Goal: Information Seeking & Learning: Compare options

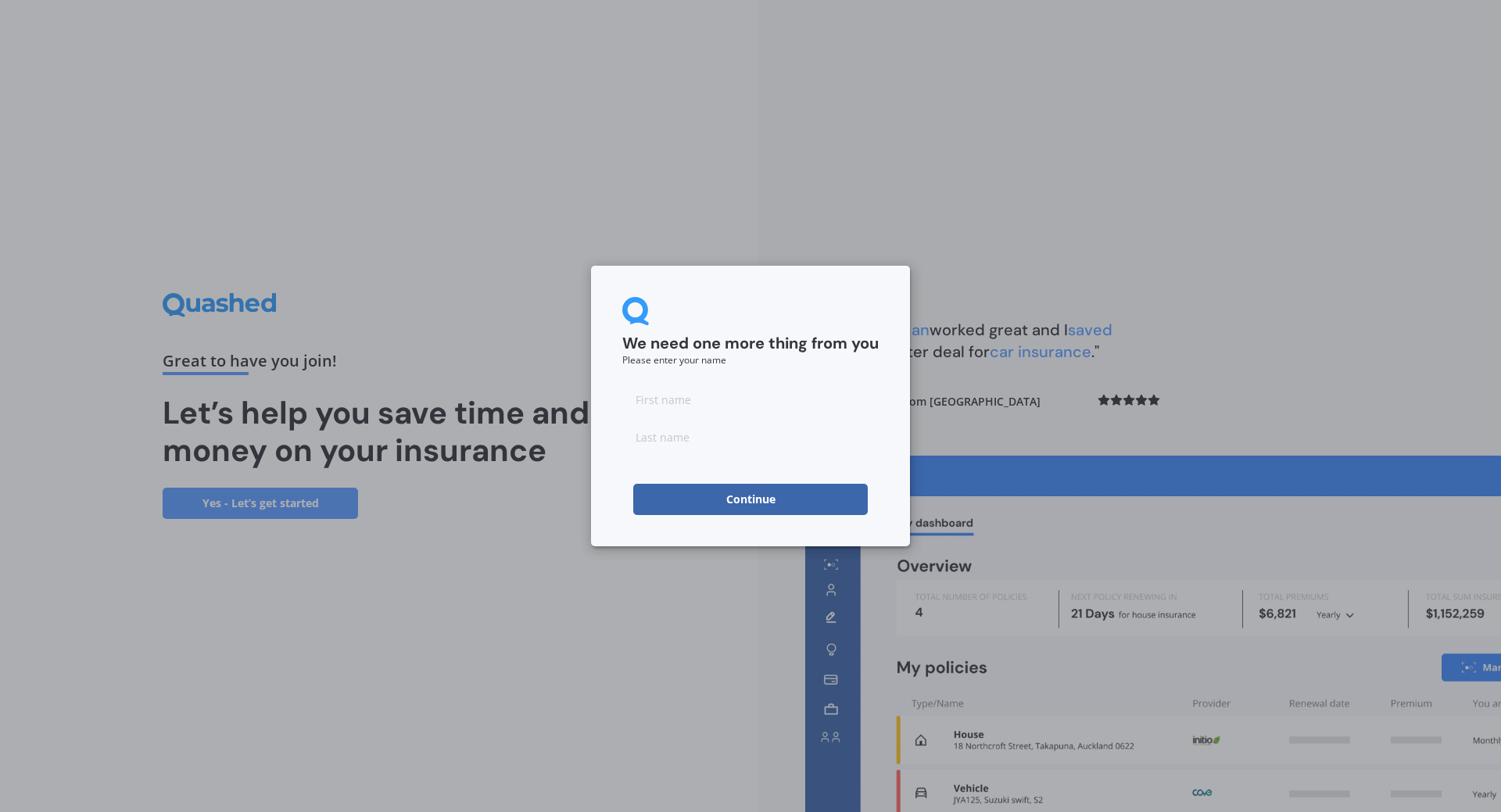
click at [752, 396] on input at bounding box center [750, 399] width 257 height 31
type input "Edward"
click at [659, 439] on input at bounding box center [750, 436] width 257 height 31
type input "Jolly"
click at [1240, 188] on div "We need one more thing from you Please enter your name Edward Jolly Continue" at bounding box center [750, 406] width 1501 height 812
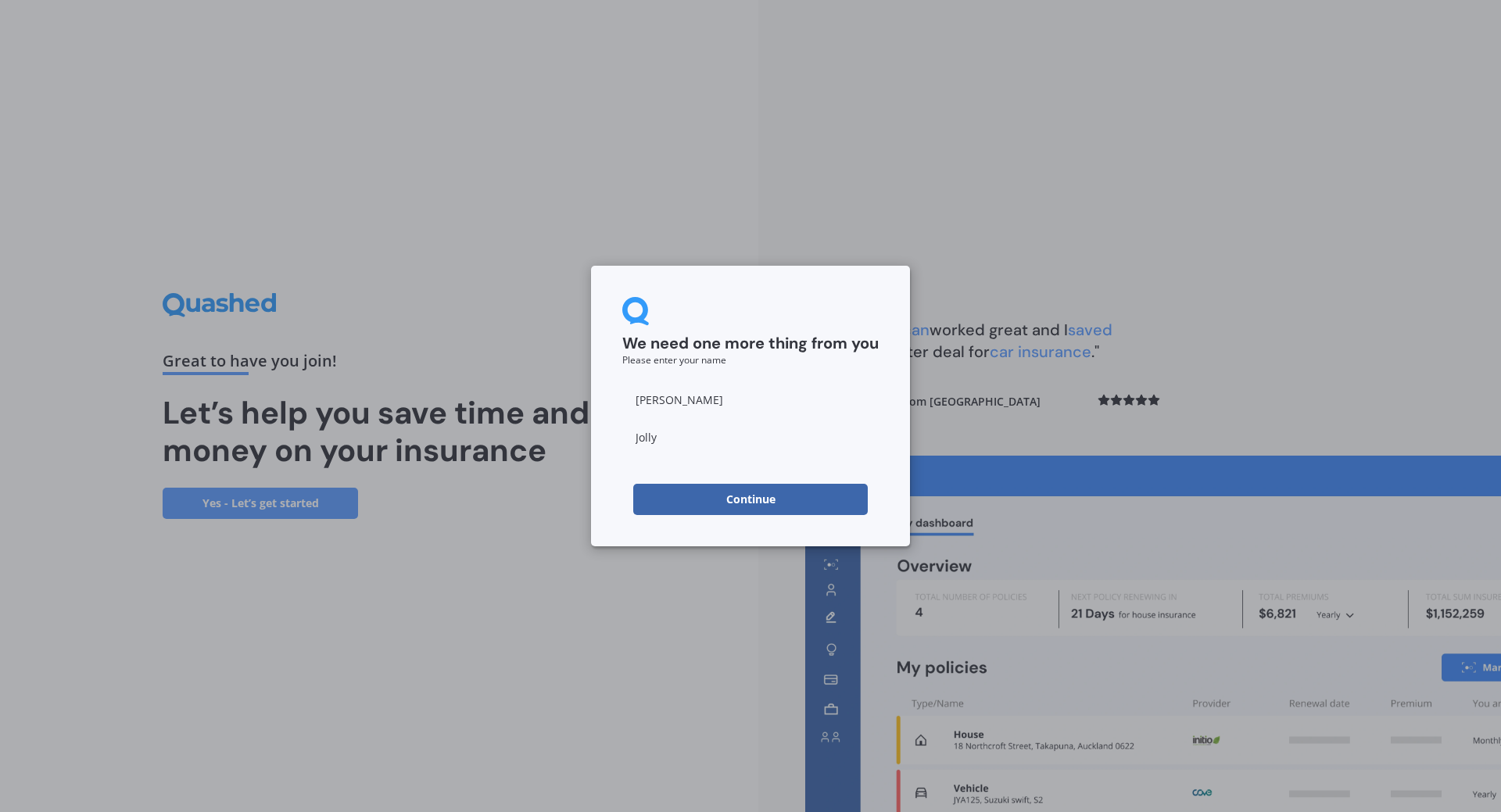
click at [798, 519] on div "We need one more thing from you Please enter your name Edward Jolly Continue" at bounding box center [750, 406] width 319 height 280
click at [801, 506] on button "Continue" at bounding box center [750, 498] width 235 height 31
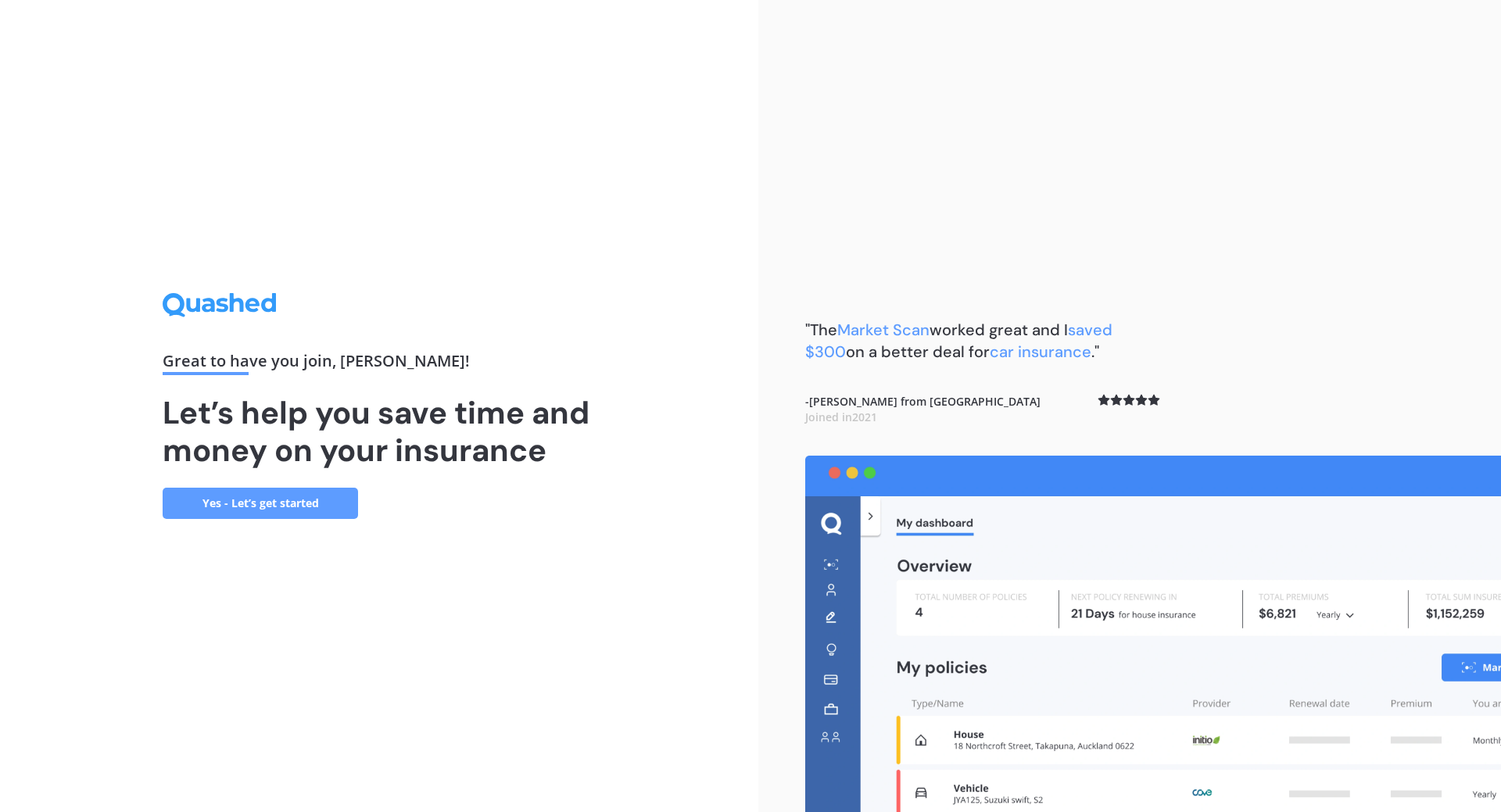
click at [1246, 283] on div ""The Market Scan worked great and I saved $300 on a better deal for car insuran…" at bounding box center [1129, 406] width 743 height 812
drag, startPoint x: 705, startPoint y: 376, endPoint x: 692, endPoint y: 361, distance: 19.8
click at [703, 374] on div "Great to have you join , [PERSON_NAME] ! Let’s help you save time and money on …" at bounding box center [379, 406] width 758 height 812
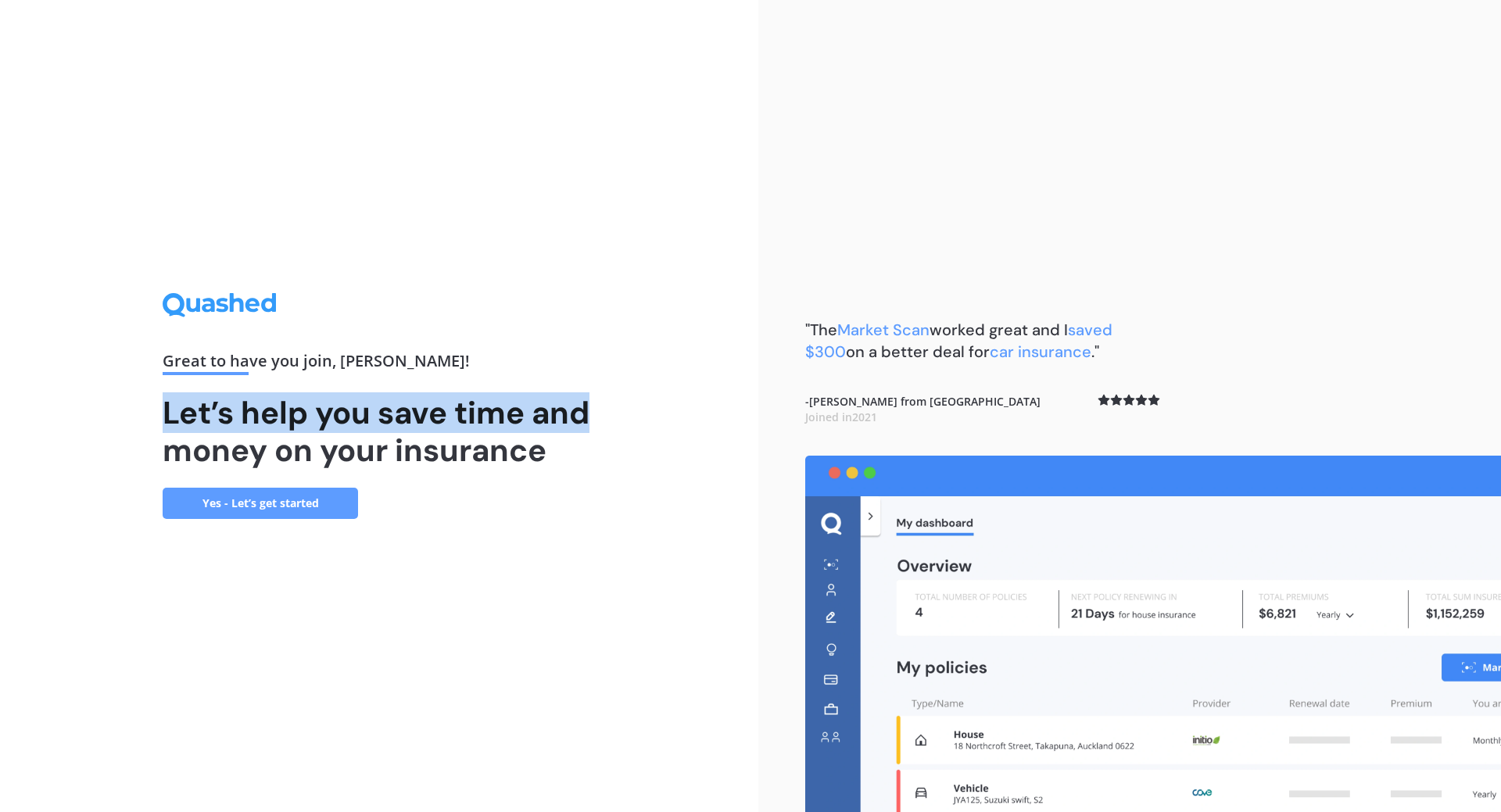
click at [284, 507] on link "Yes - Let’s get started" at bounding box center [260, 503] width 195 height 31
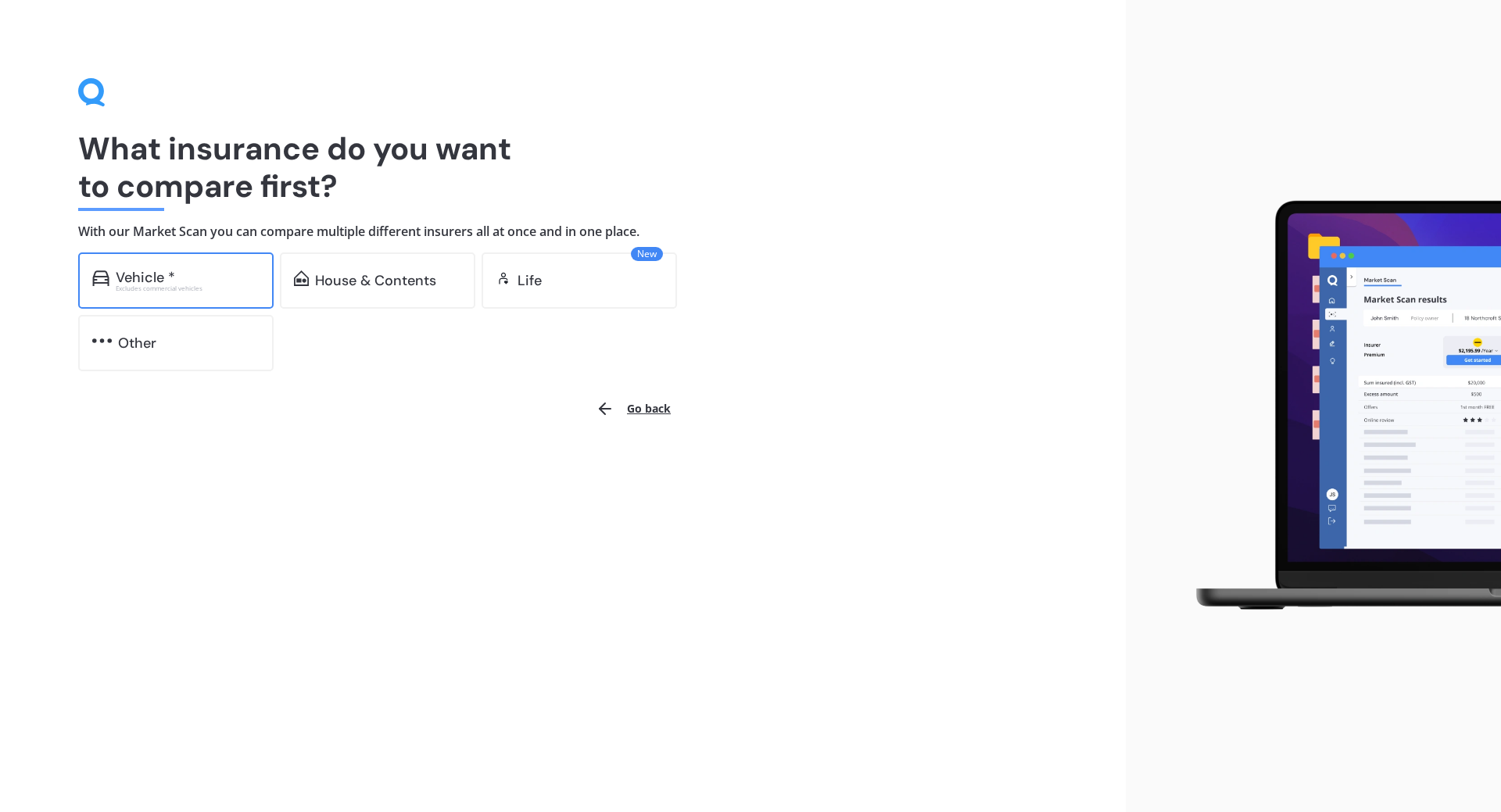
click at [124, 282] on div "Vehicle *" at bounding box center [145, 277] width 59 height 15
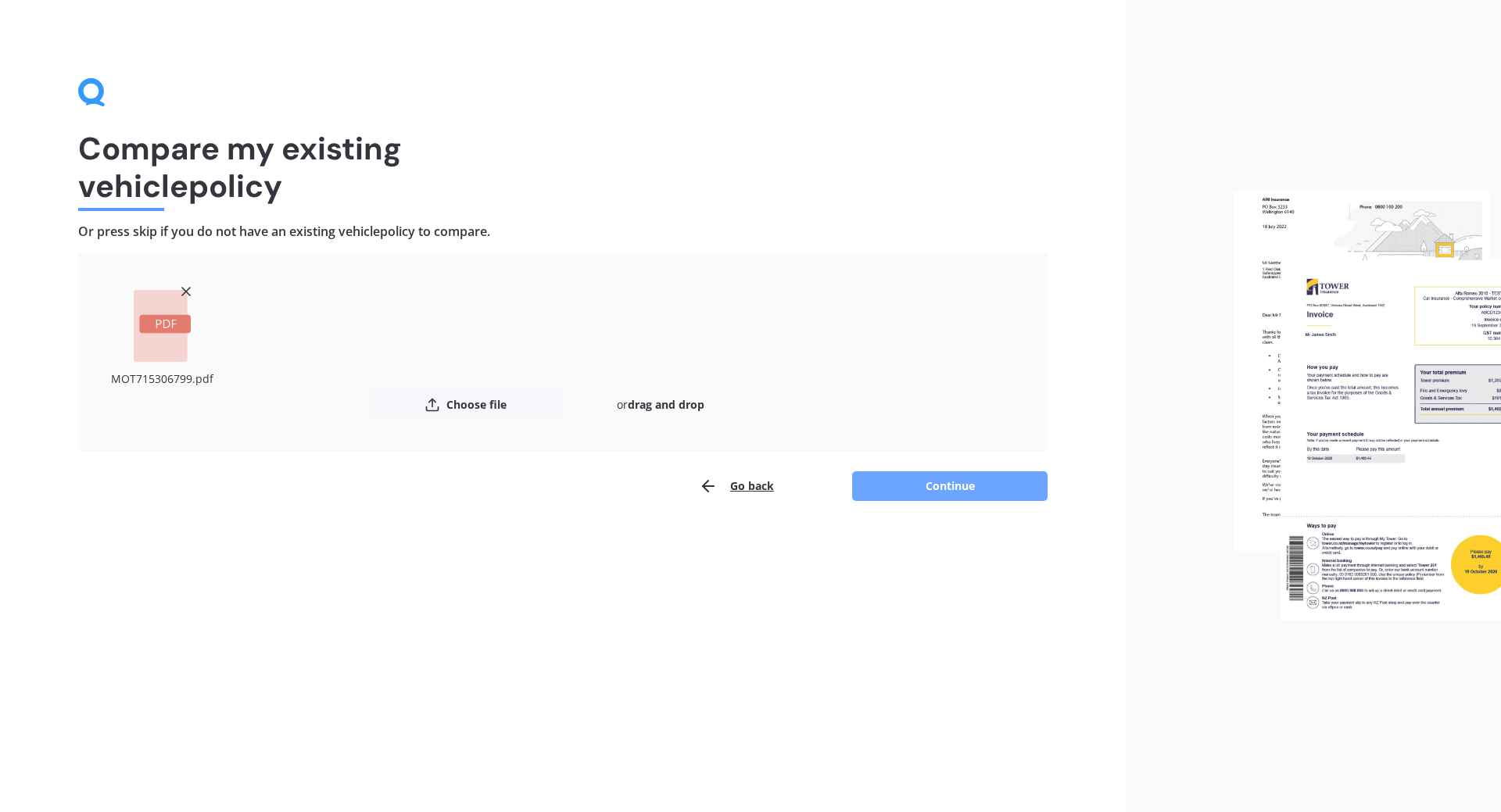
click at [915, 480] on button "Continue" at bounding box center [950, 485] width 195 height 30
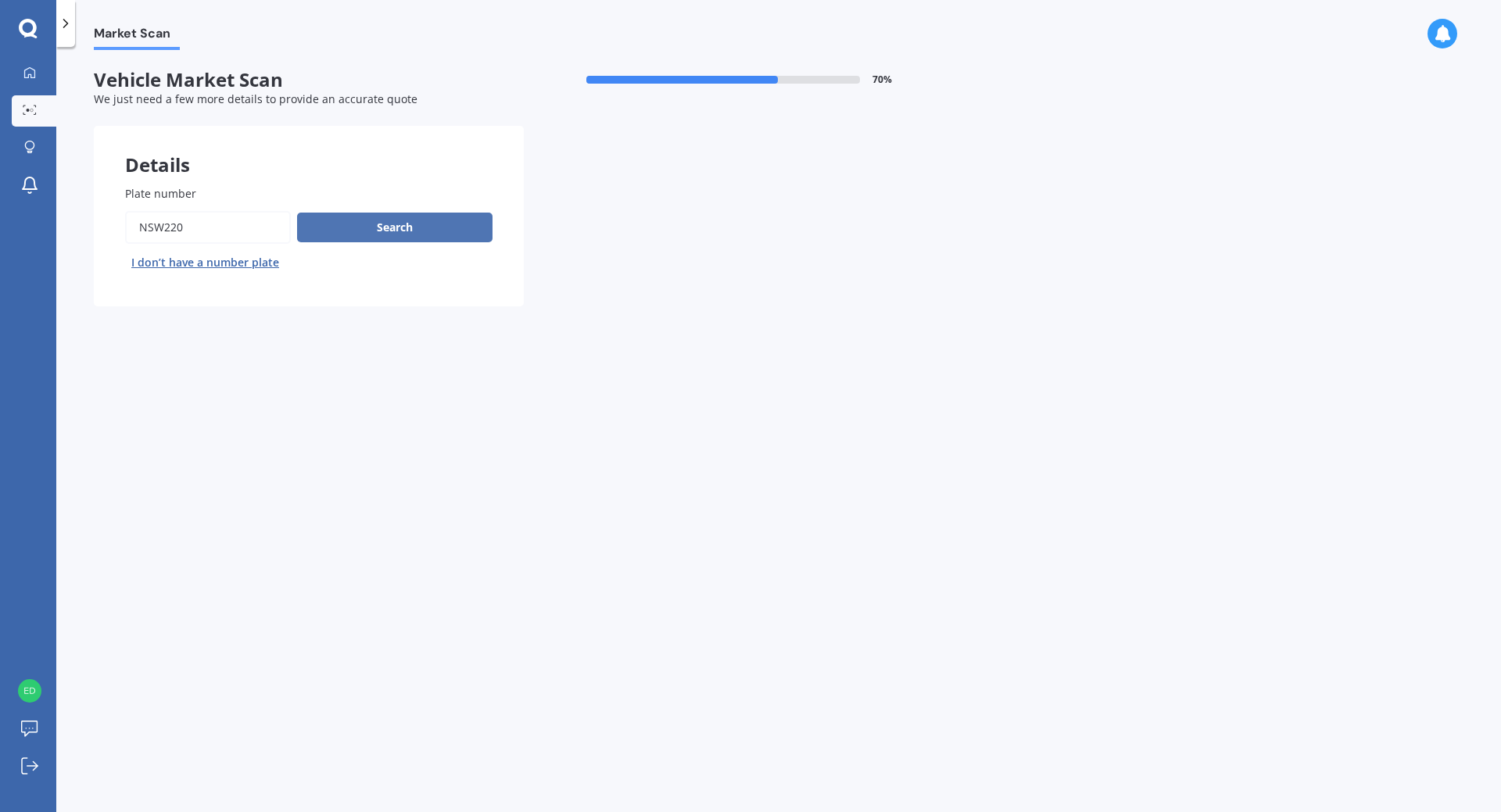
click at [419, 224] on button "Search" at bounding box center [395, 227] width 195 height 30
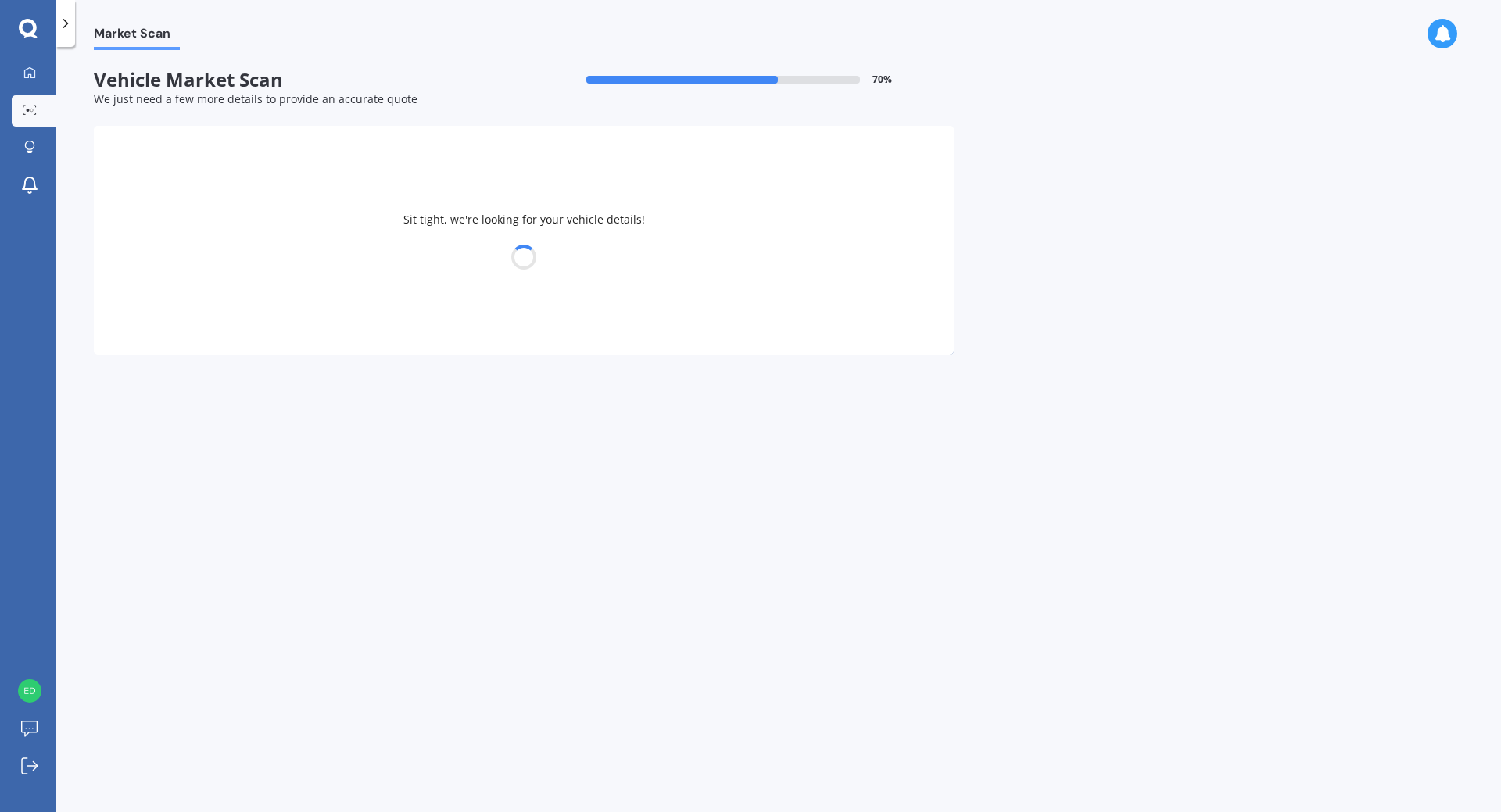
select select "MITSUBISHI"
select select "OUTLANDER"
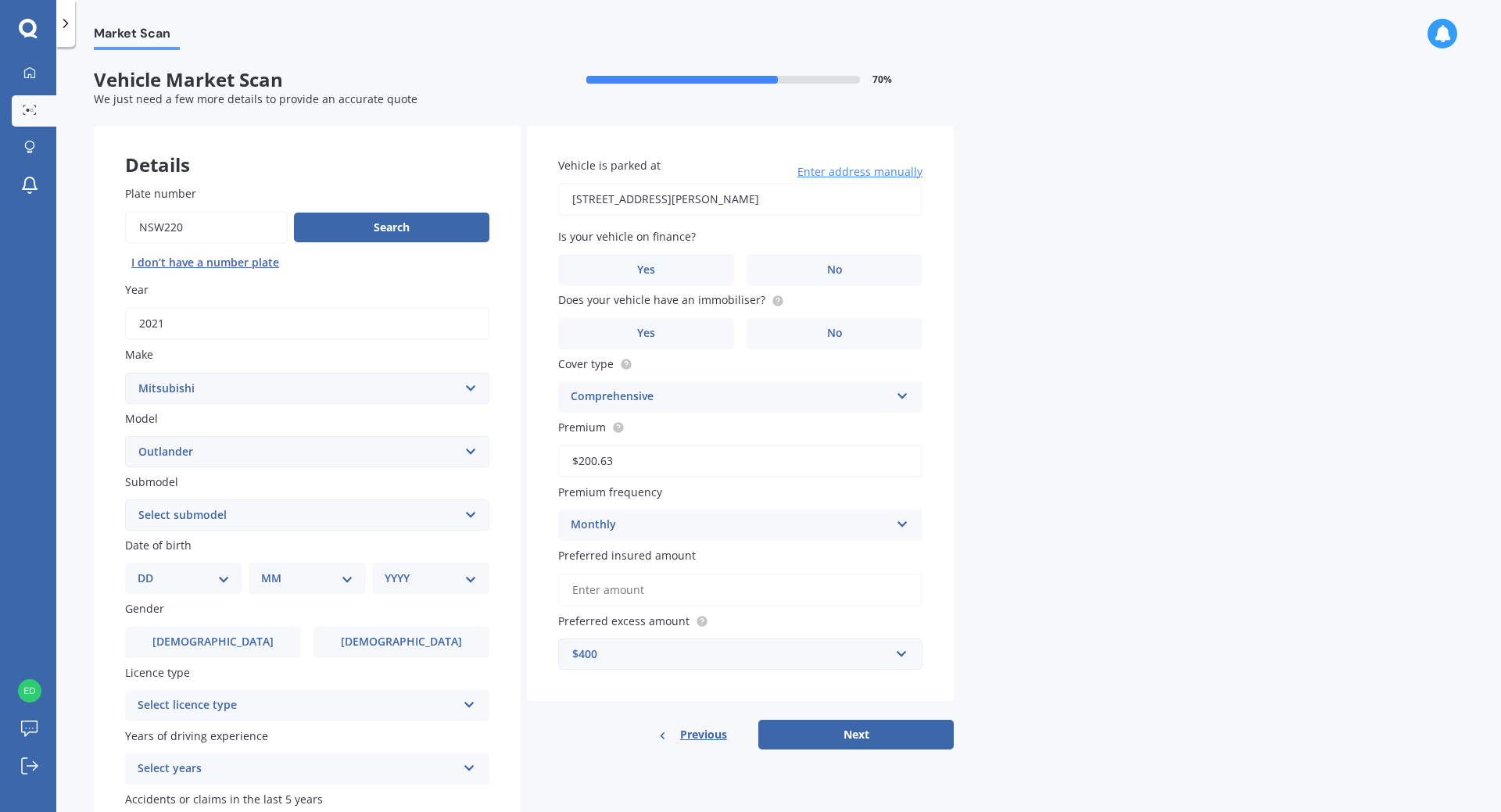
scroll to position [78, 0]
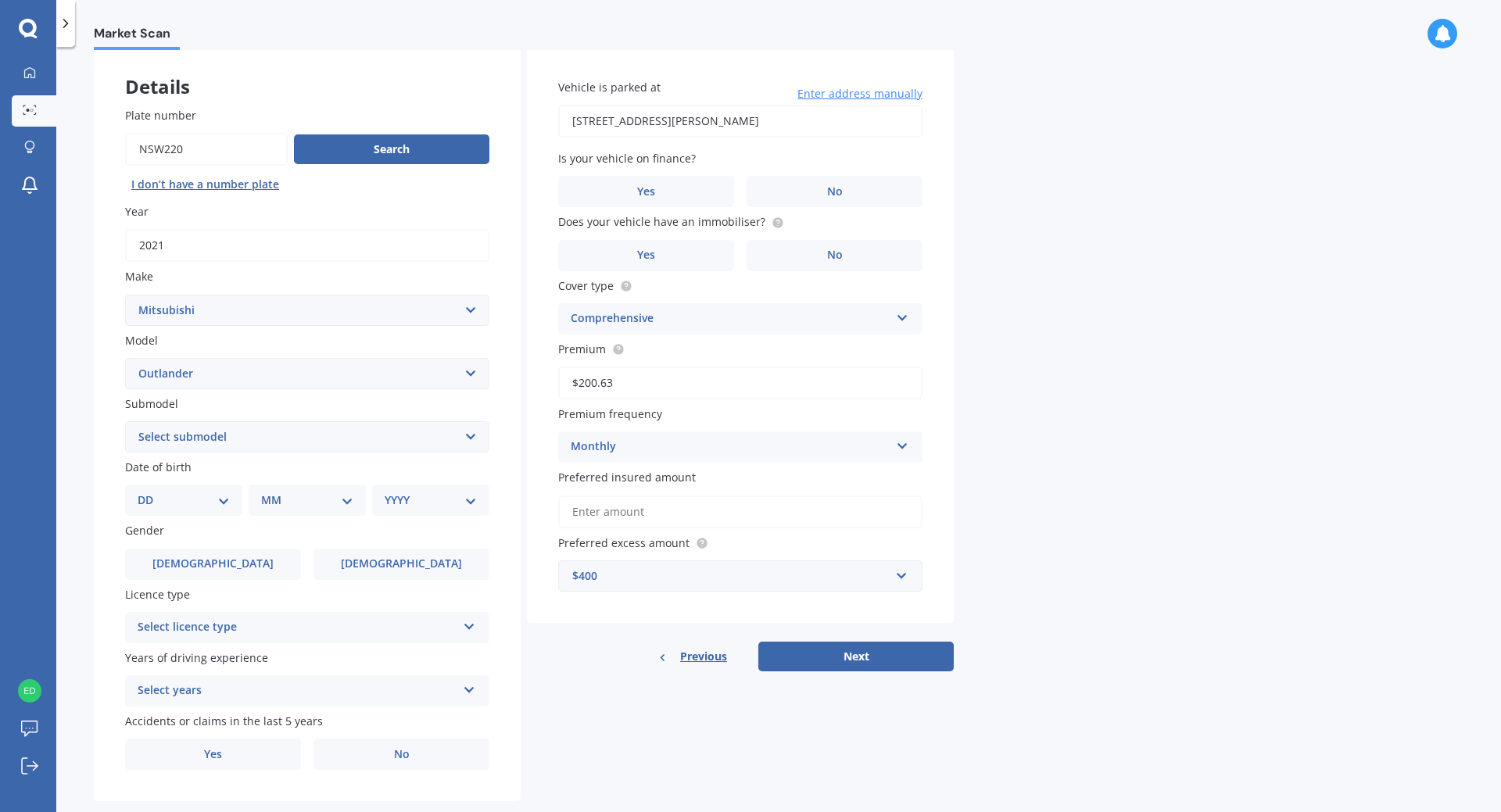
click at [473, 435] on select "Select submodel (All other) 2.4 Litre Station Wagon 3.0 Litre AWD 3.0 VRX Auto …" at bounding box center [307, 436] width 364 height 31
select select "PHEV VRX 4WD HYBRID"
click at [125, 421] on select "Select submodel (All other) 2.4 Litre Station Wagon 3.0 Litre AWD 3.0 VRX Auto …" at bounding box center [307, 436] width 364 height 31
click at [226, 504] on select "DD 01 02 03 04 05 06 07 08 09 10 11 12 13 14 15 16 17 18 19 20 21 22 23 24 25 2…" at bounding box center [183, 500] width 93 height 17
select select "04"
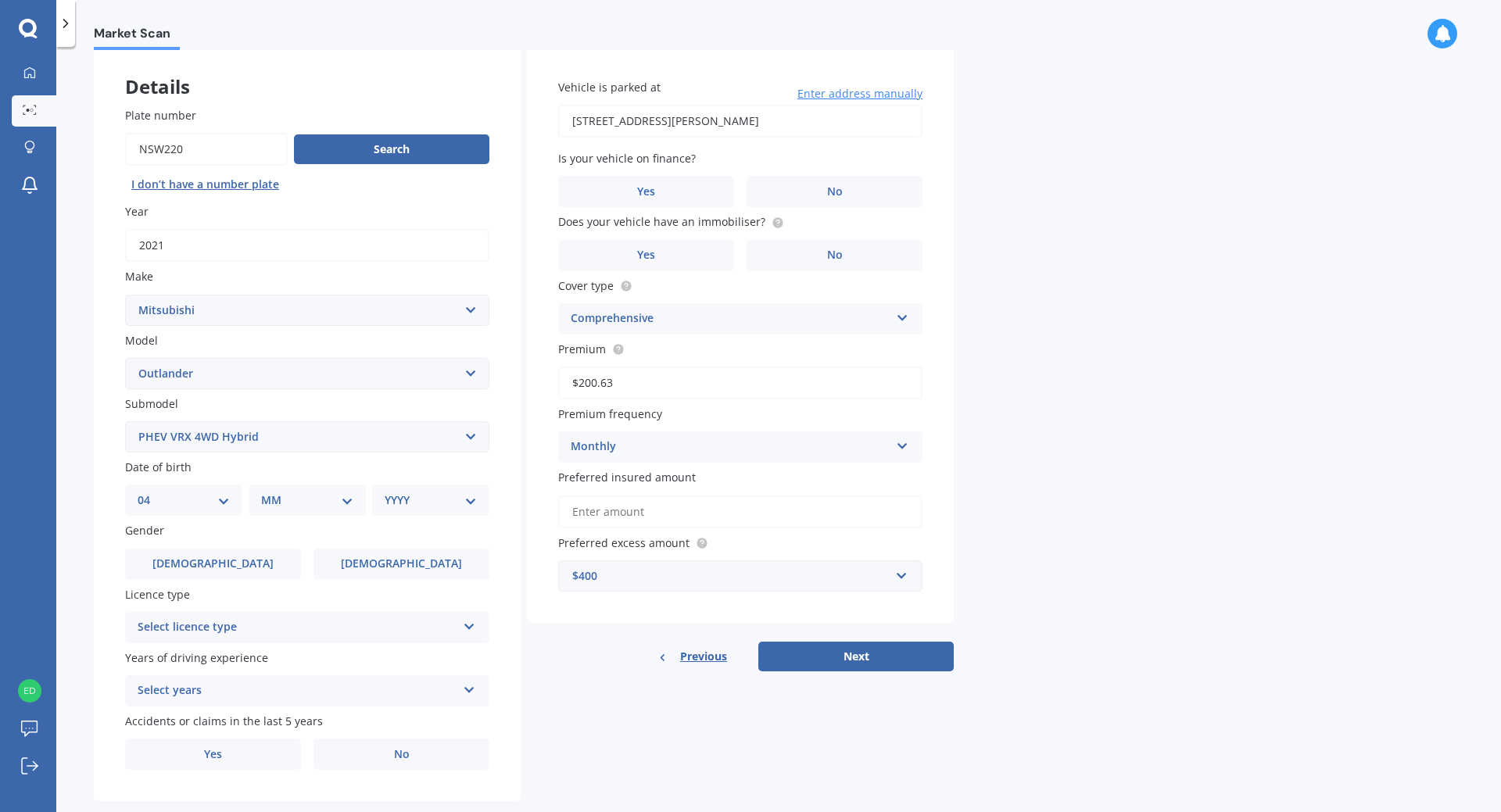
click at [150, 492] on select "DD 01 02 03 04 05 06 07 08 09 10 11 12 13 14 15 16 17 18 19 20 21 22 23 24 25 2…" at bounding box center [183, 500] width 93 height 17
click at [336, 501] on select "MM 01 02 03 04 05 06 07 08 09 10 11 12" at bounding box center [310, 500] width 86 height 17
select select "10"
click at [267, 492] on select "MM 01 02 03 04 05 06 07 08 09 10 11 12" at bounding box center [310, 500] width 86 height 17
click at [462, 497] on select "YYYY 2025 2024 2023 2022 2021 2020 2019 2018 2017 2016 2015 2014 2013 2012 2011…" at bounding box center [427, 500] width 86 height 17
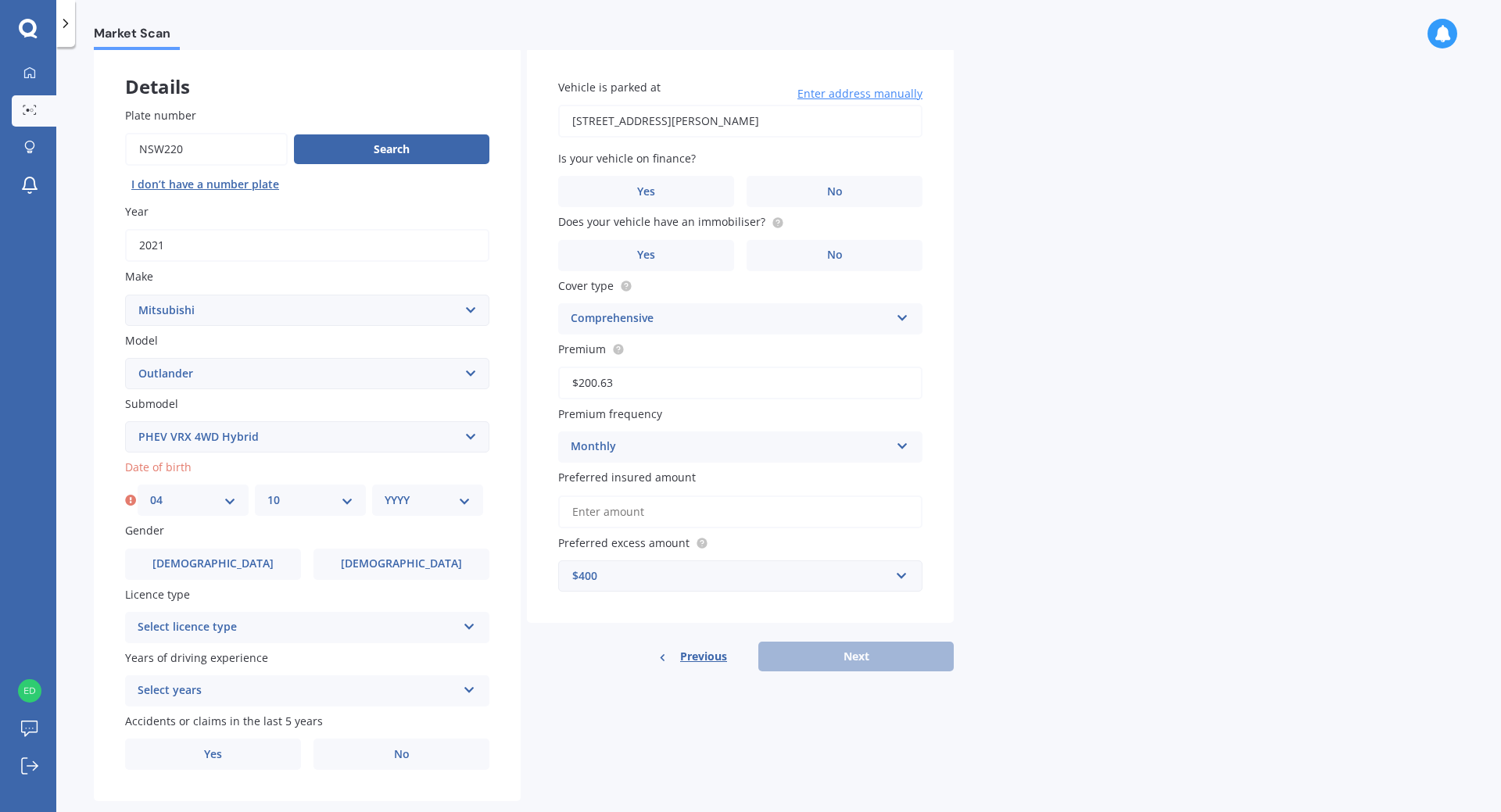
select select "1978"
click at [384, 492] on select "YYYY 2025 2024 2023 2022 2021 2020 2019 2018 2017 2016 2015 2014 2013 2012 2011…" at bounding box center [427, 500] width 86 height 17
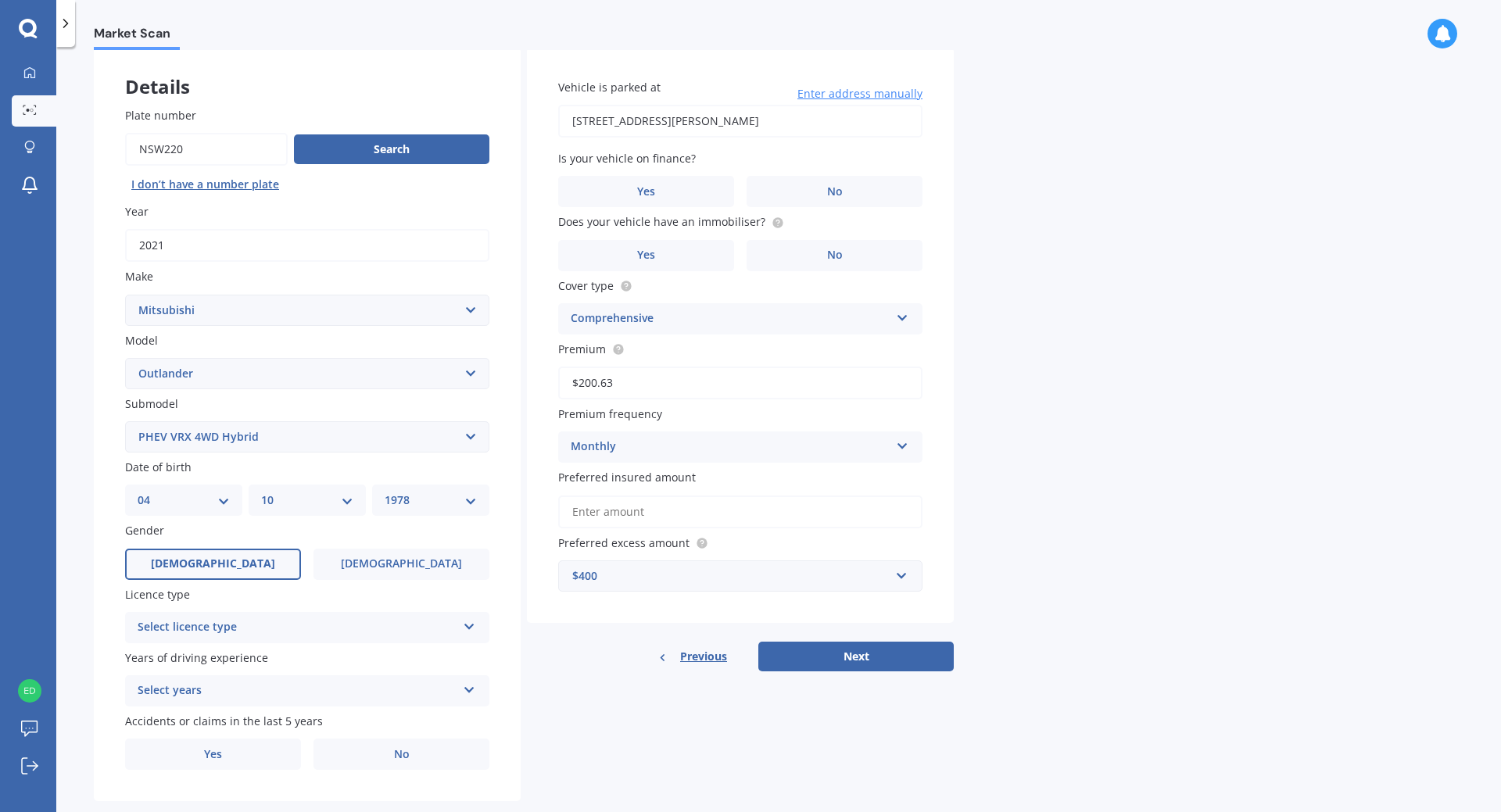
click at [215, 561] on span "[DEMOGRAPHIC_DATA]" at bounding box center [213, 564] width 124 height 13
click at [0, 0] on input "[DEMOGRAPHIC_DATA]" at bounding box center [0, 0] width 0 height 0
click at [470, 623] on icon at bounding box center [469, 622] width 13 height 10
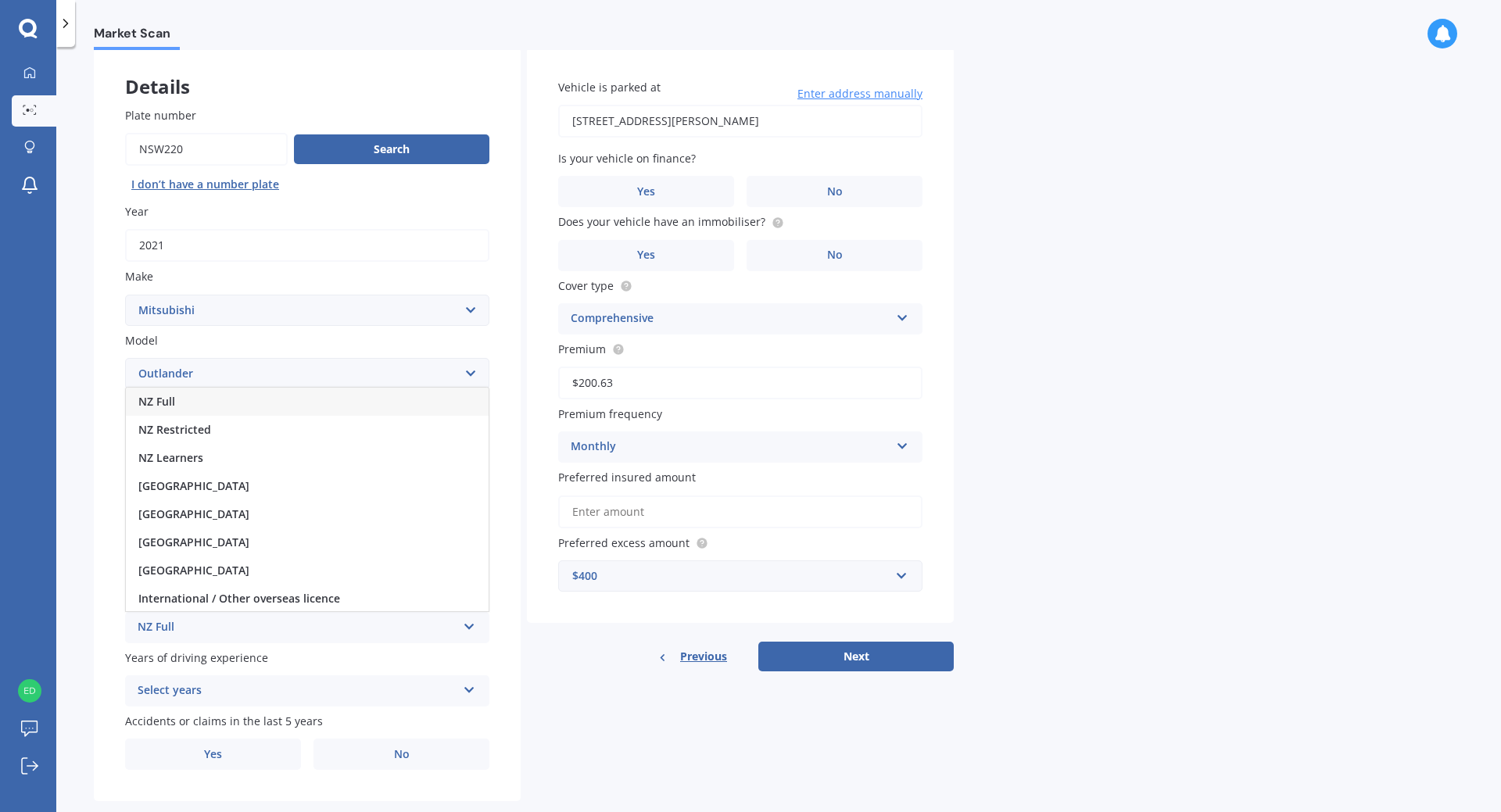
click at [240, 398] on div "NZ Full" at bounding box center [307, 402] width 362 height 29
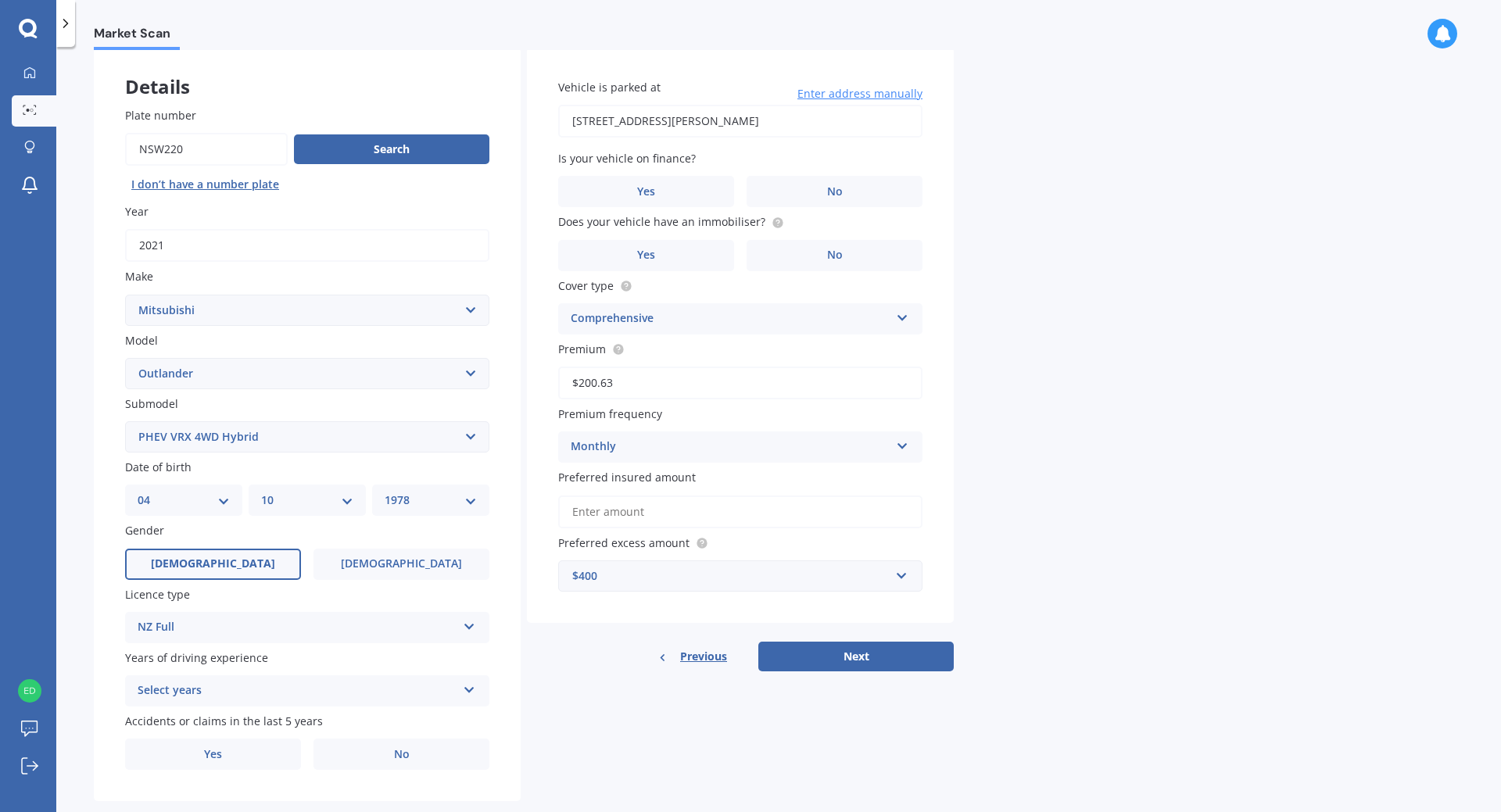
click at [465, 687] on icon at bounding box center [469, 686] width 13 height 10
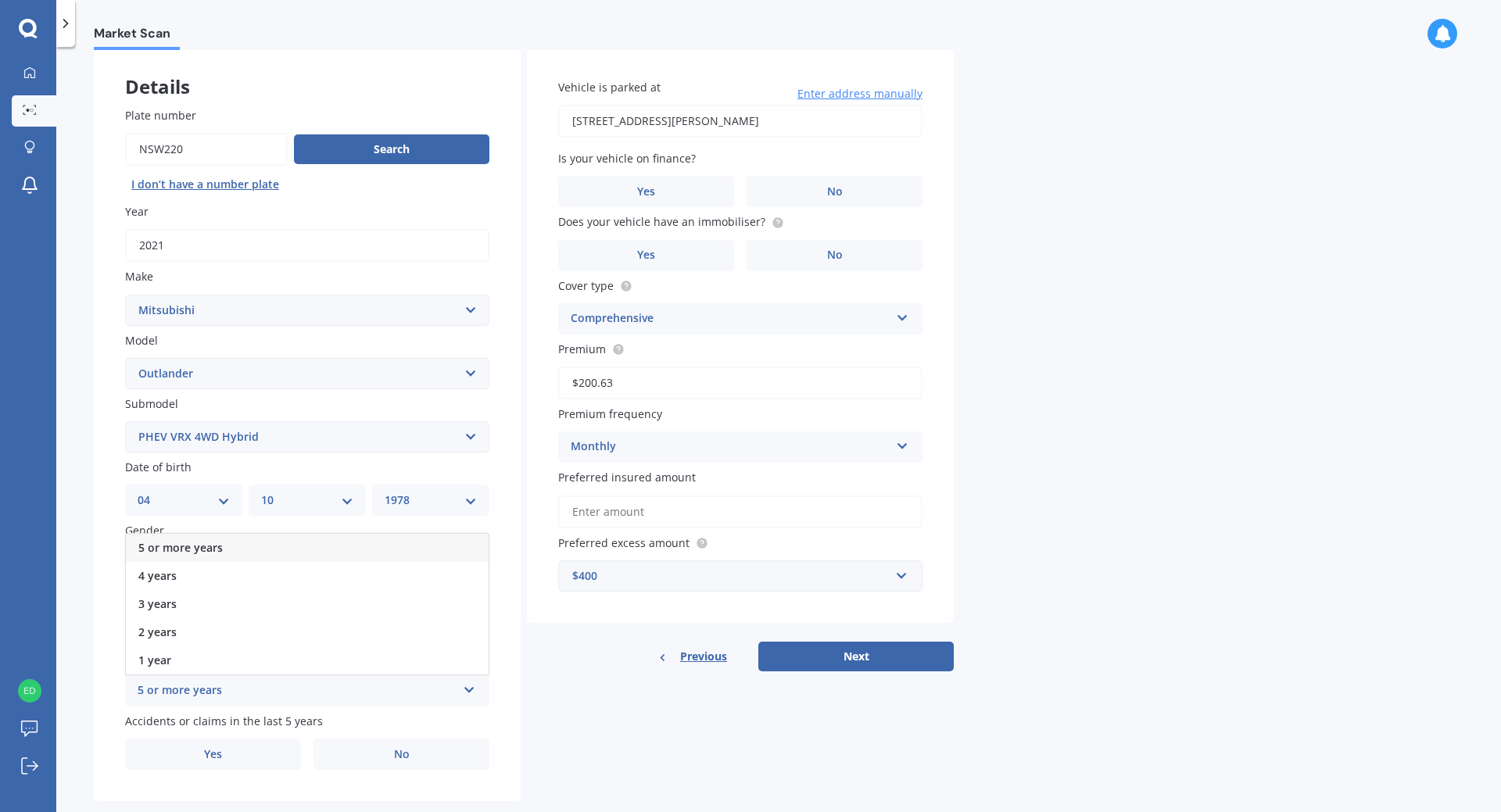
click at [322, 541] on div "5 or more years" at bounding box center [307, 548] width 362 height 29
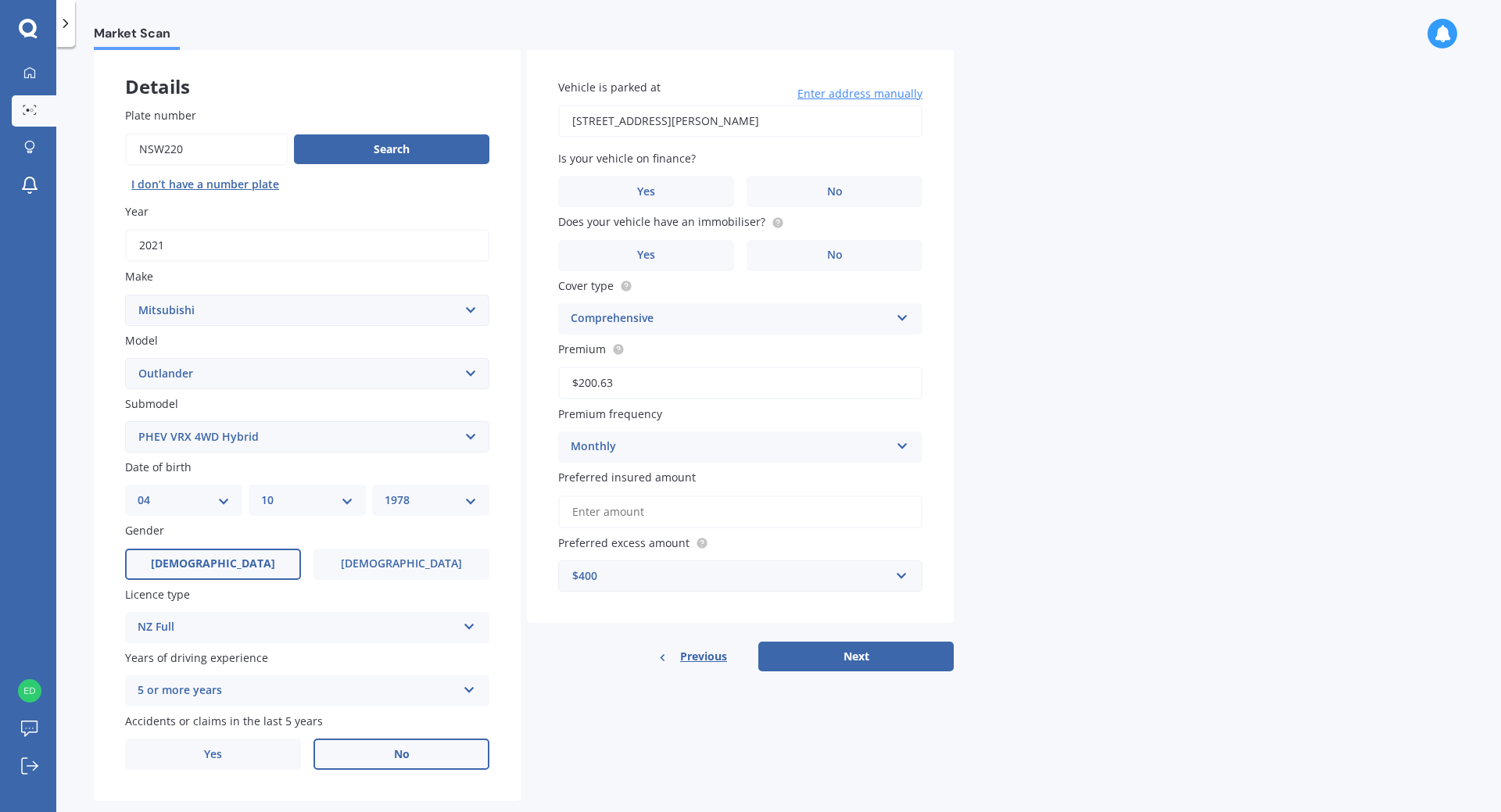
click at [416, 752] on label "No" at bounding box center [401, 754] width 175 height 31
click at [0, 0] on input "No" at bounding box center [0, 0] width 0 height 0
click at [836, 193] on span "No" at bounding box center [834, 192] width 15 height 13
click at [0, 0] on input "No" at bounding box center [0, 0] width 0 height 0
click at [732, 245] on label "Yes" at bounding box center [646, 255] width 175 height 31
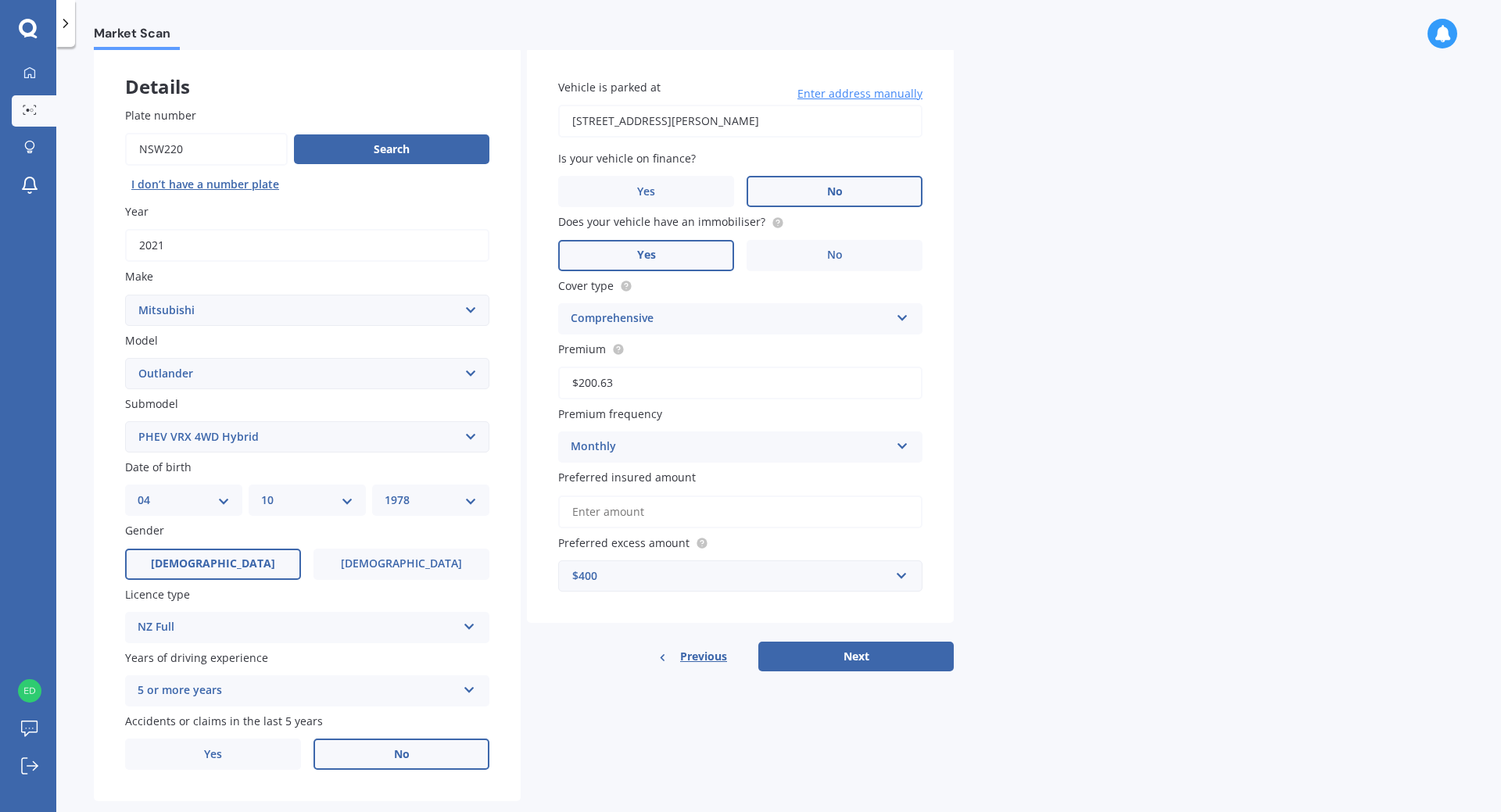
click at [0, 0] on input "Yes" at bounding box center [0, 0] width 0 height 0
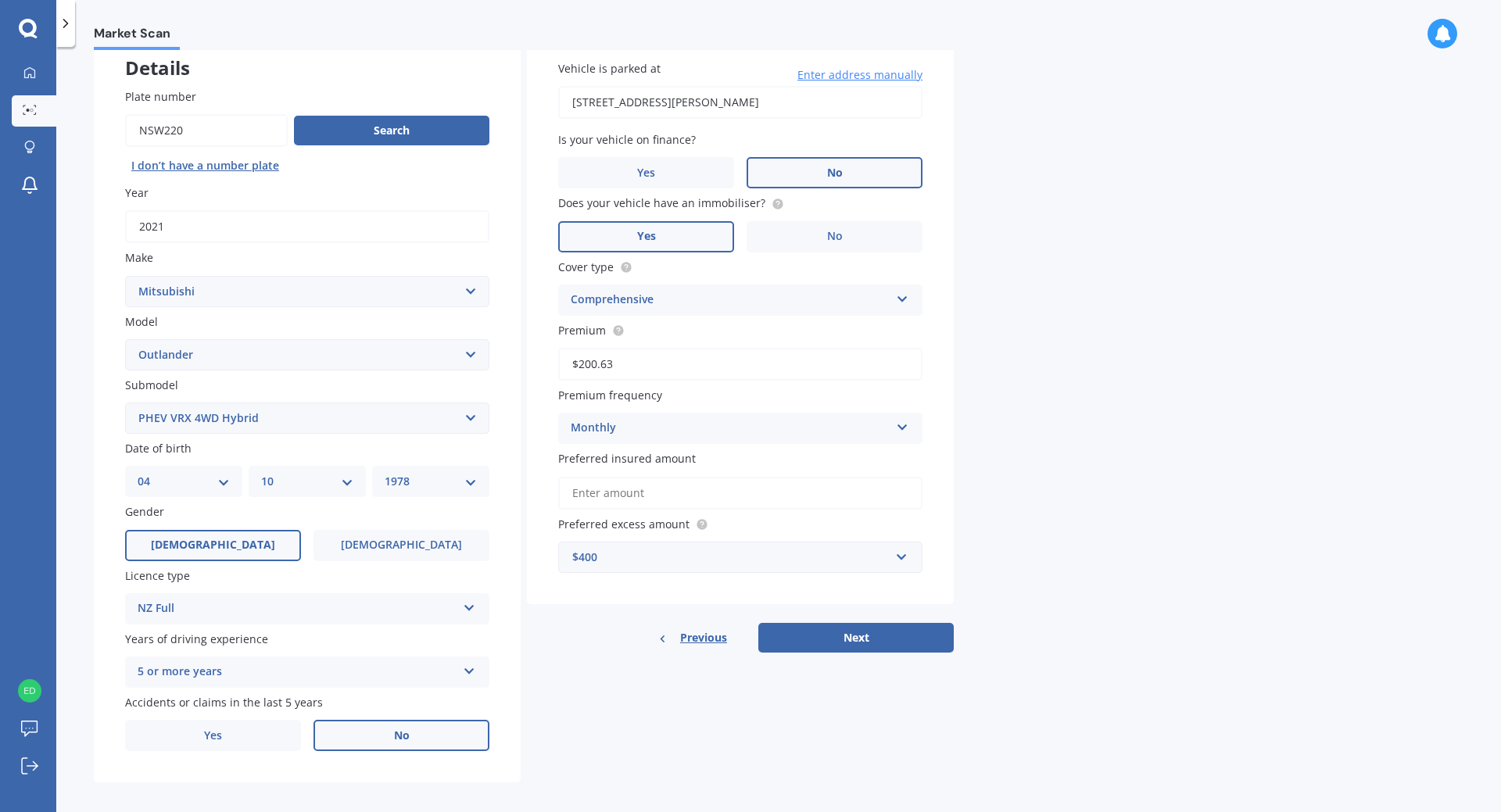
scroll to position [108, 0]
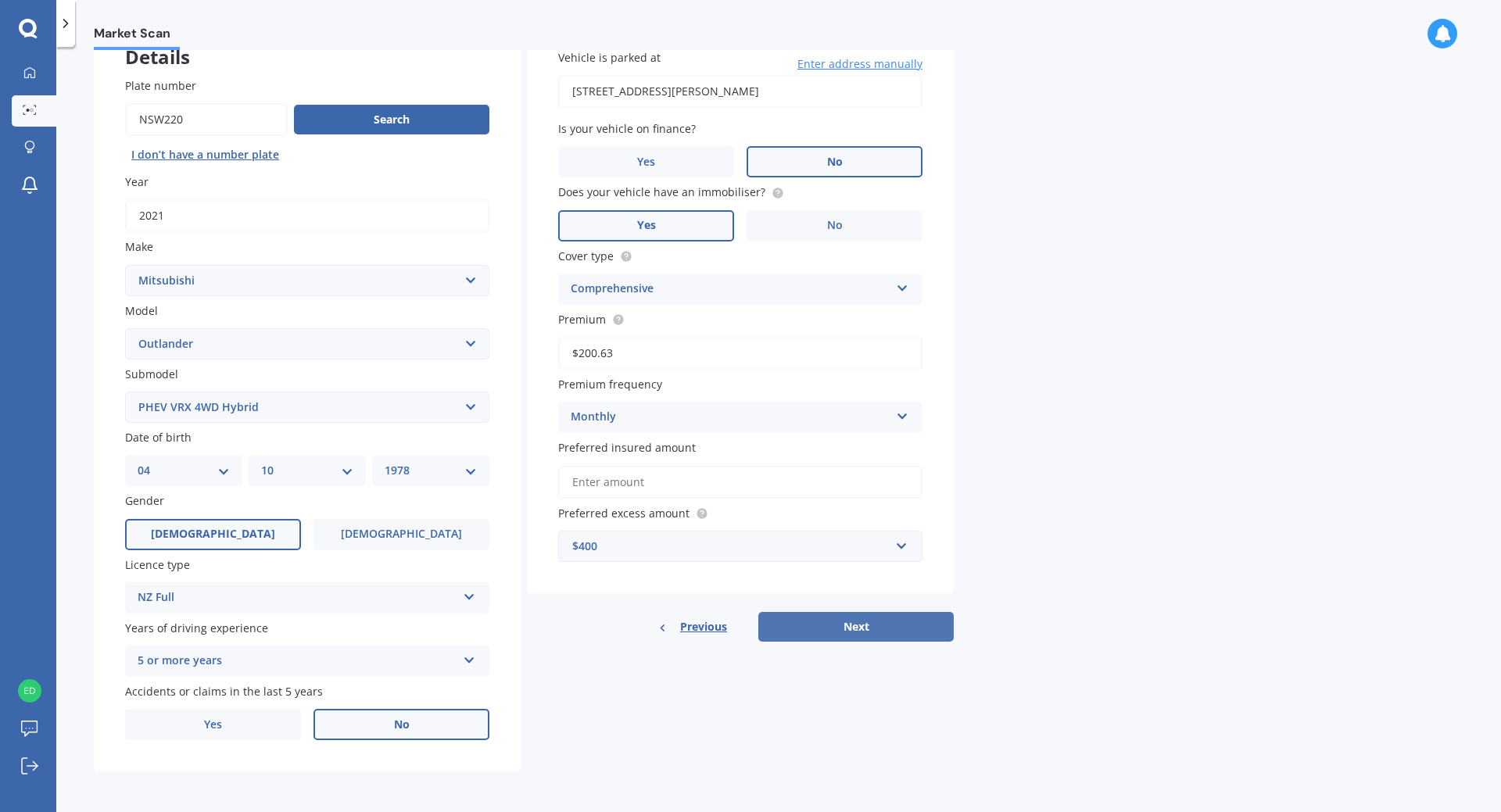
click at [869, 622] on button "Next" at bounding box center [855, 626] width 195 height 30
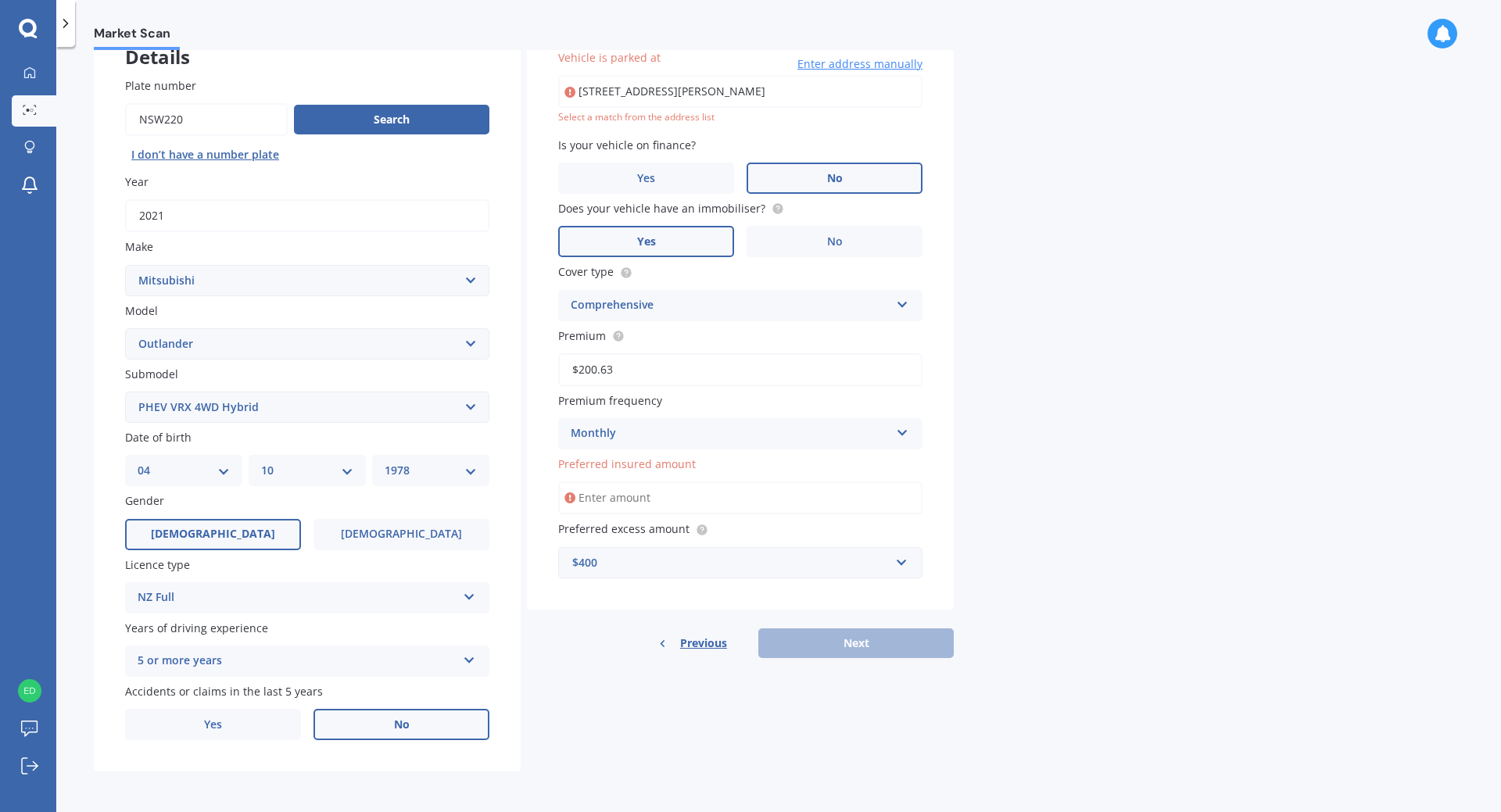
scroll to position [107, 0]
type input "[STREET_ADDRESS][PERSON_NAME][PERSON_NAME]"
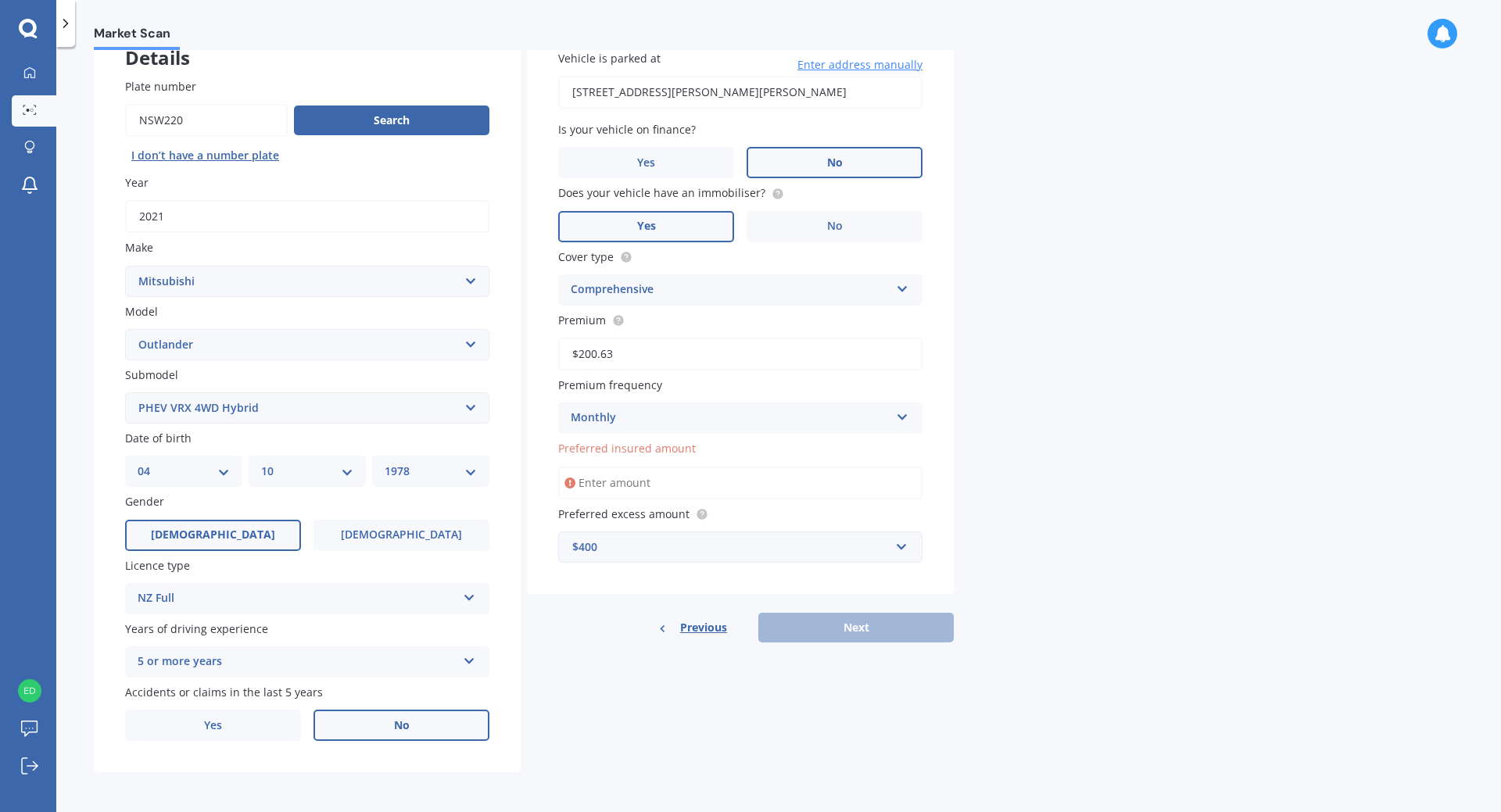
click at [767, 482] on input "Preferred insured amount" at bounding box center [740, 482] width 364 height 32
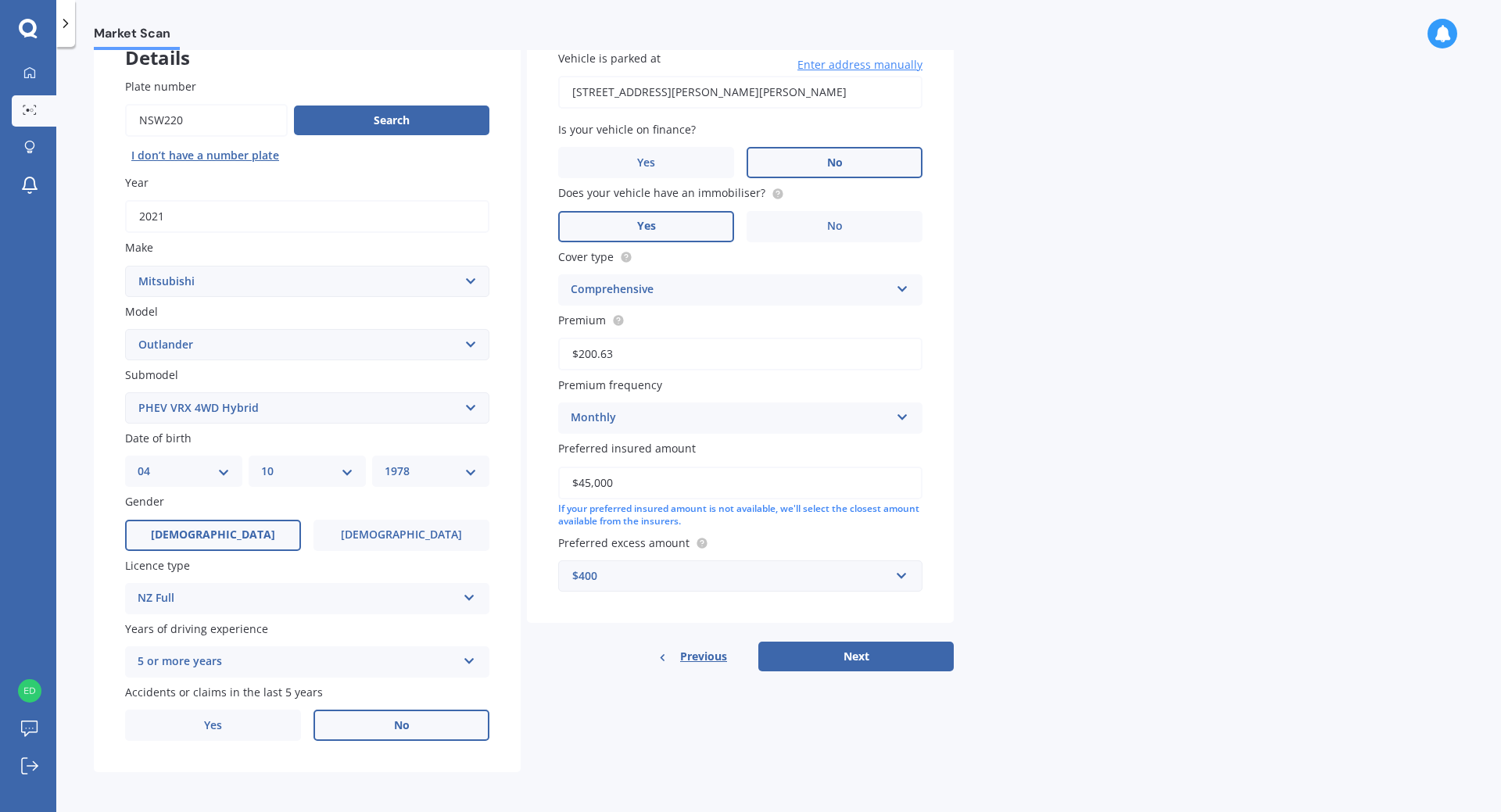
type input "$45,000"
click at [1184, 602] on div "Market Scan Vehicle Market Scan 70 % We just need a few more details to provide…" at bounding box center [778, 432] width 1445 height 765
click at [858, 657] on button "Next" at bounding box center [855, 656] width 195 height 30
select select "04"
select select "10"
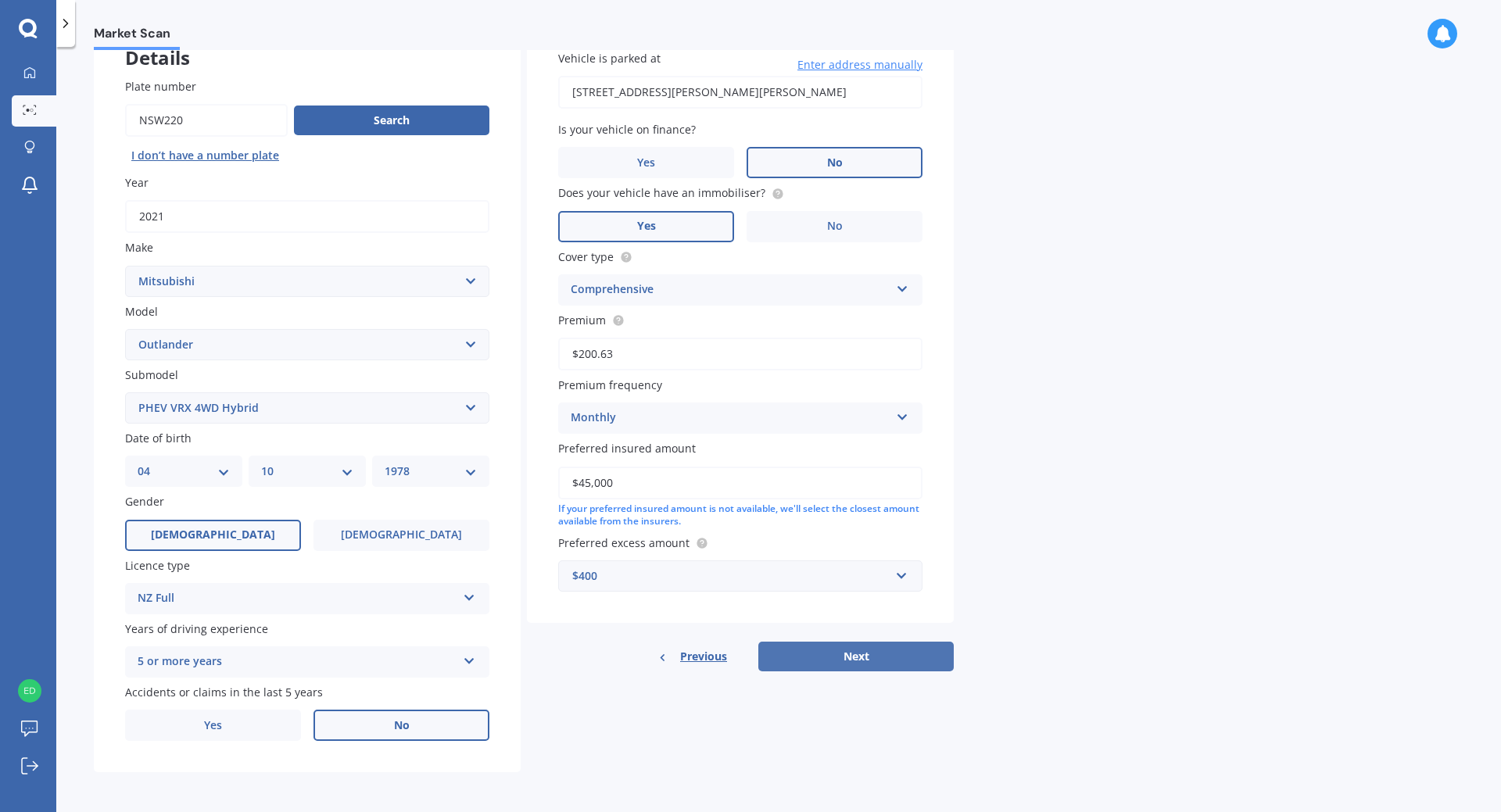
select select "1978"
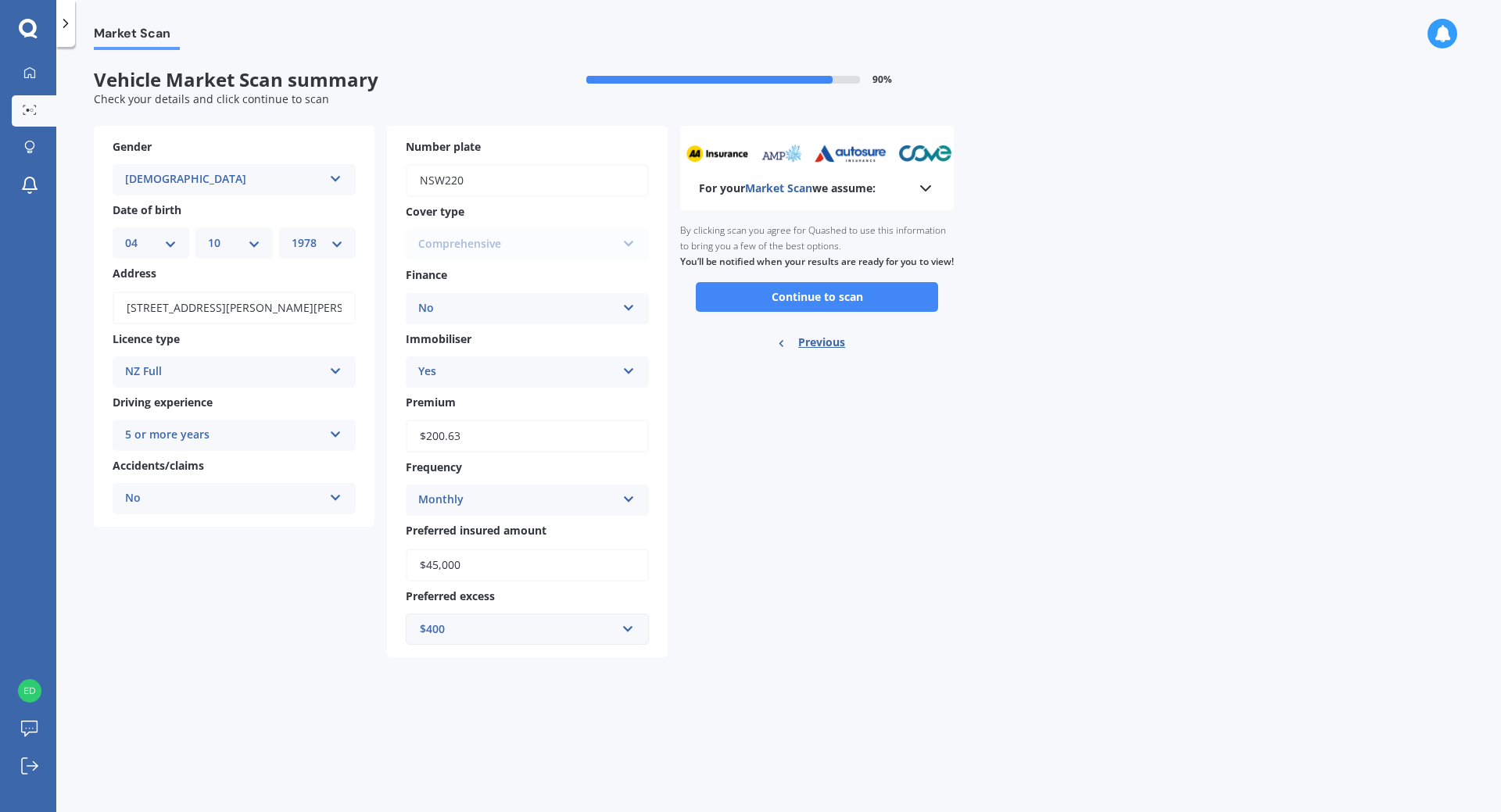
scroll to position [0, 0]
click at [904, 312] on button "Continue to scan" at bounding box center [817, 296] width 242 height 30
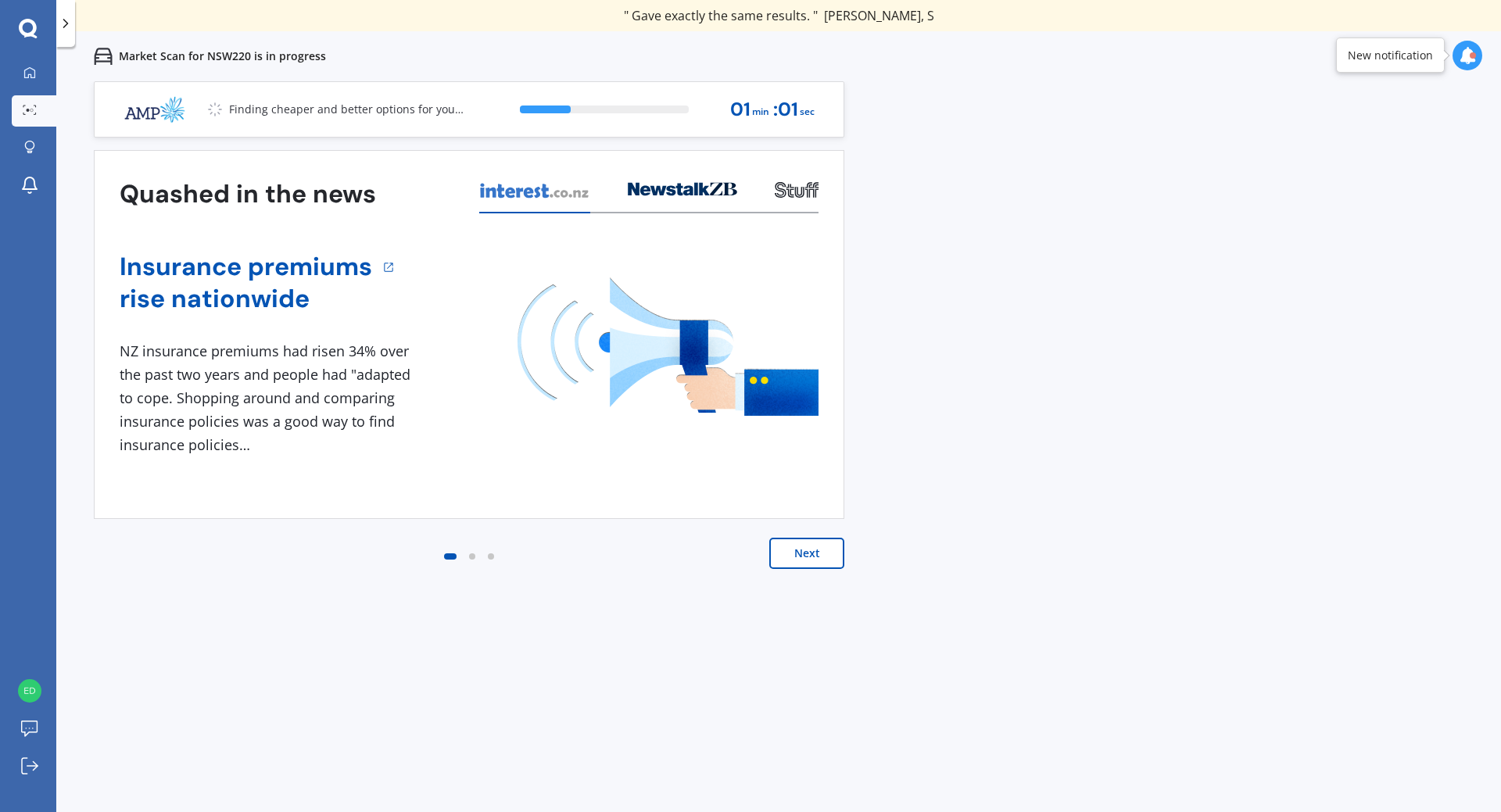
click at [799, 555] on button "Next" at bounding box center [807, 553] width 75 height 31
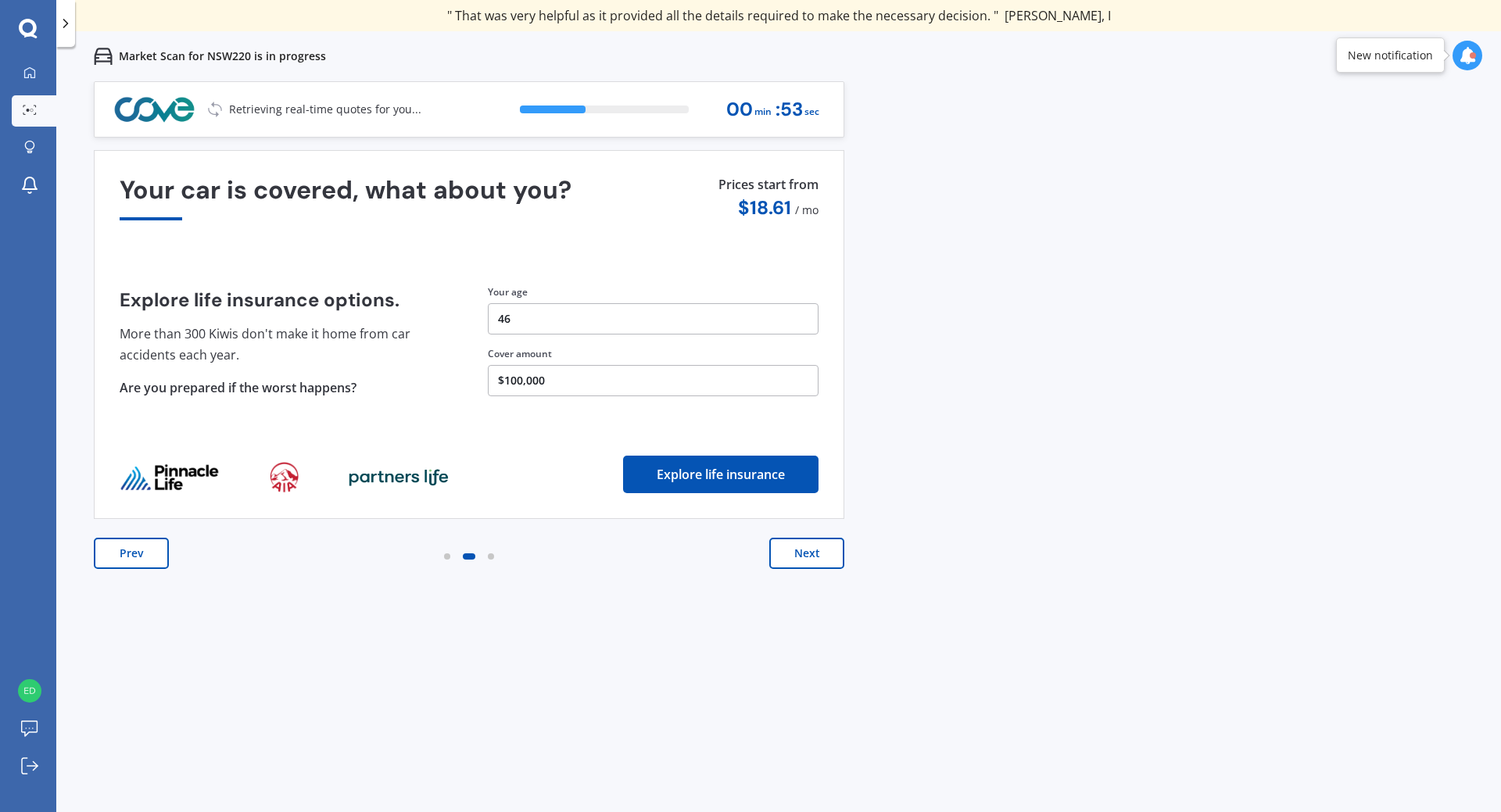
click at [803, 554] on button "Next" at bounding box center [807, 553] width 75 height 31
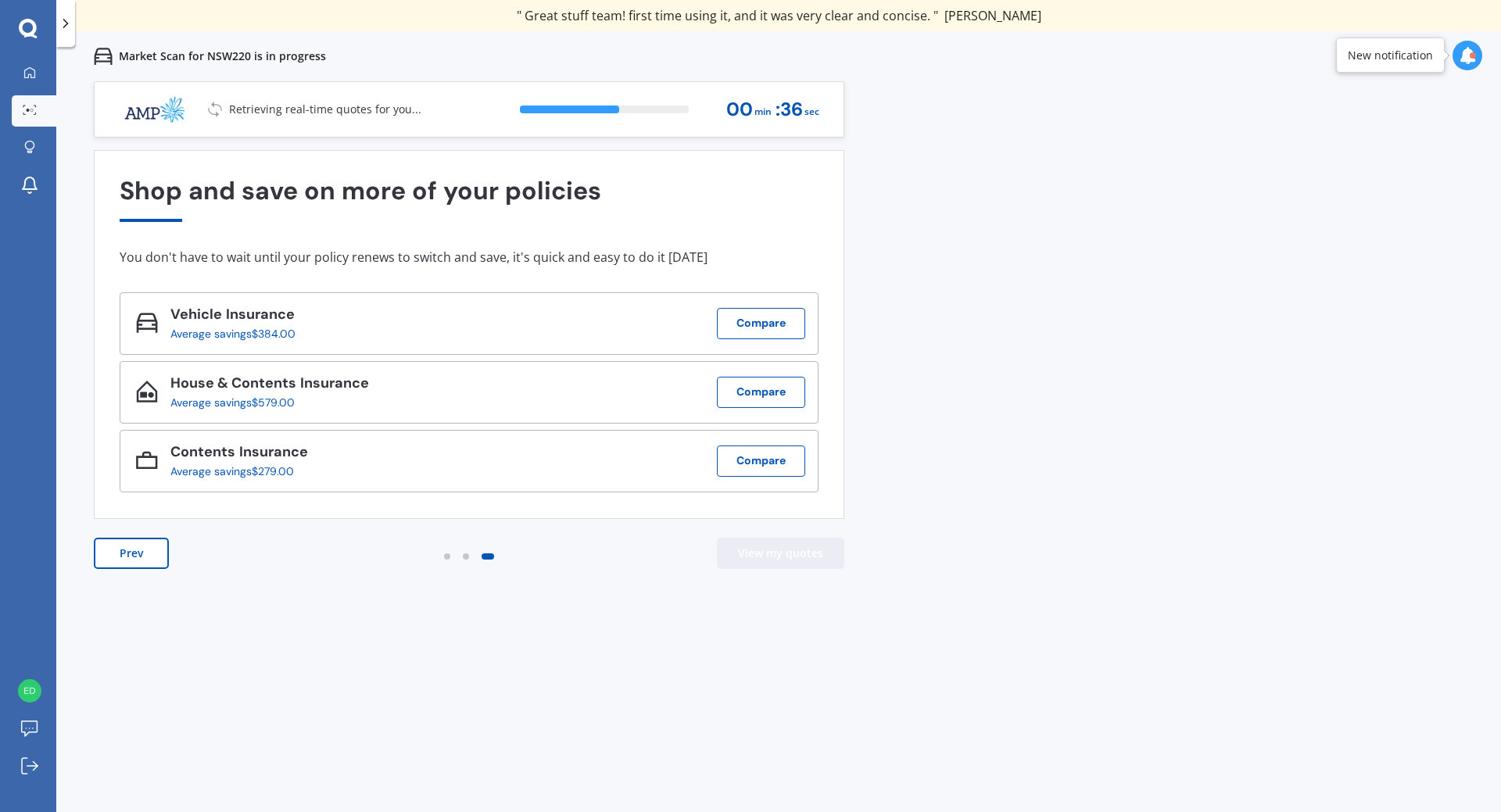
click at [805, 558] on button "View my quotes" at bounding box center [781, 553] width 128 height 31
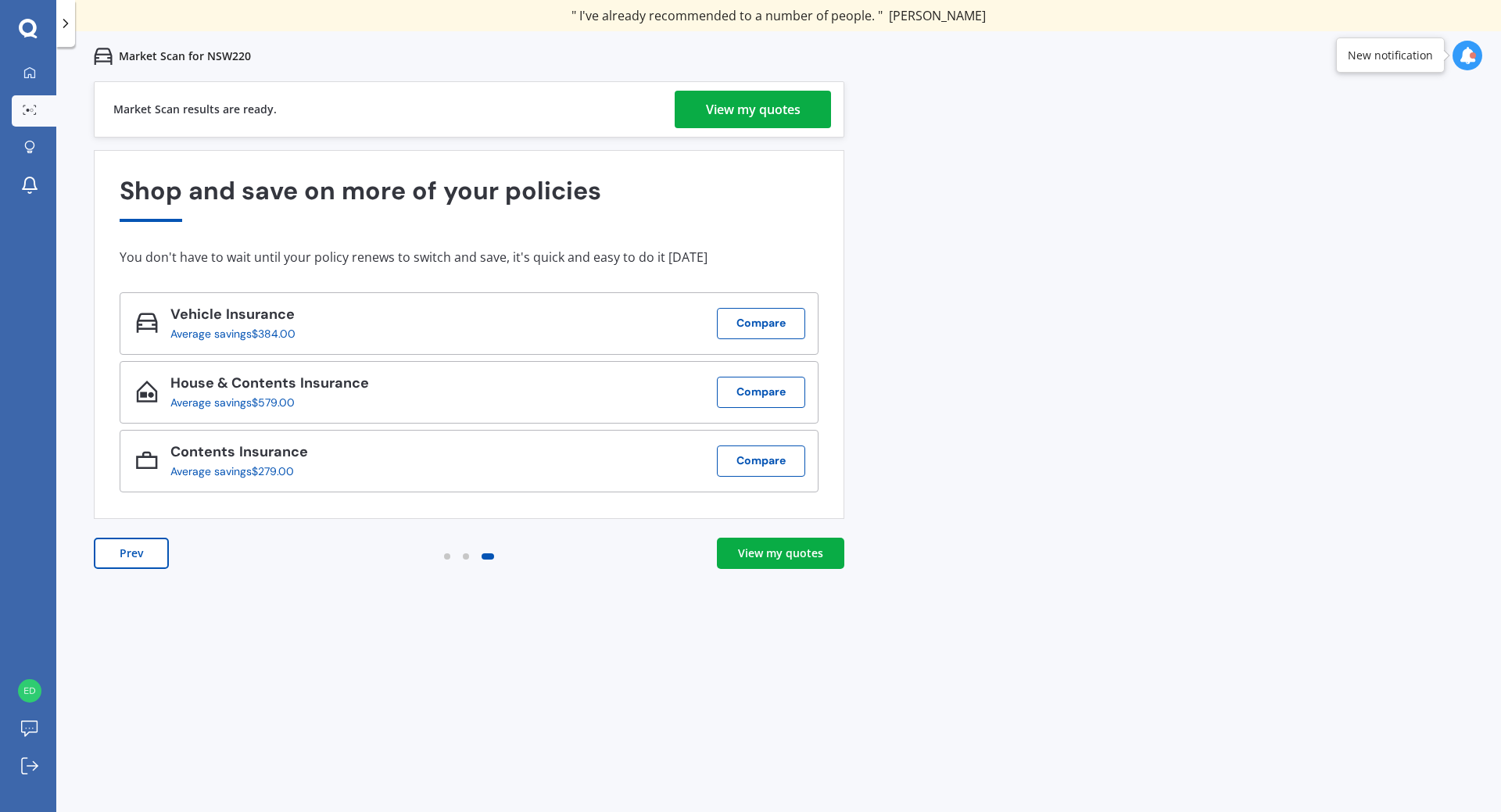
click at [747, 549] on div "View my quotes" at bounding box center [780, 553] width 85 height 15
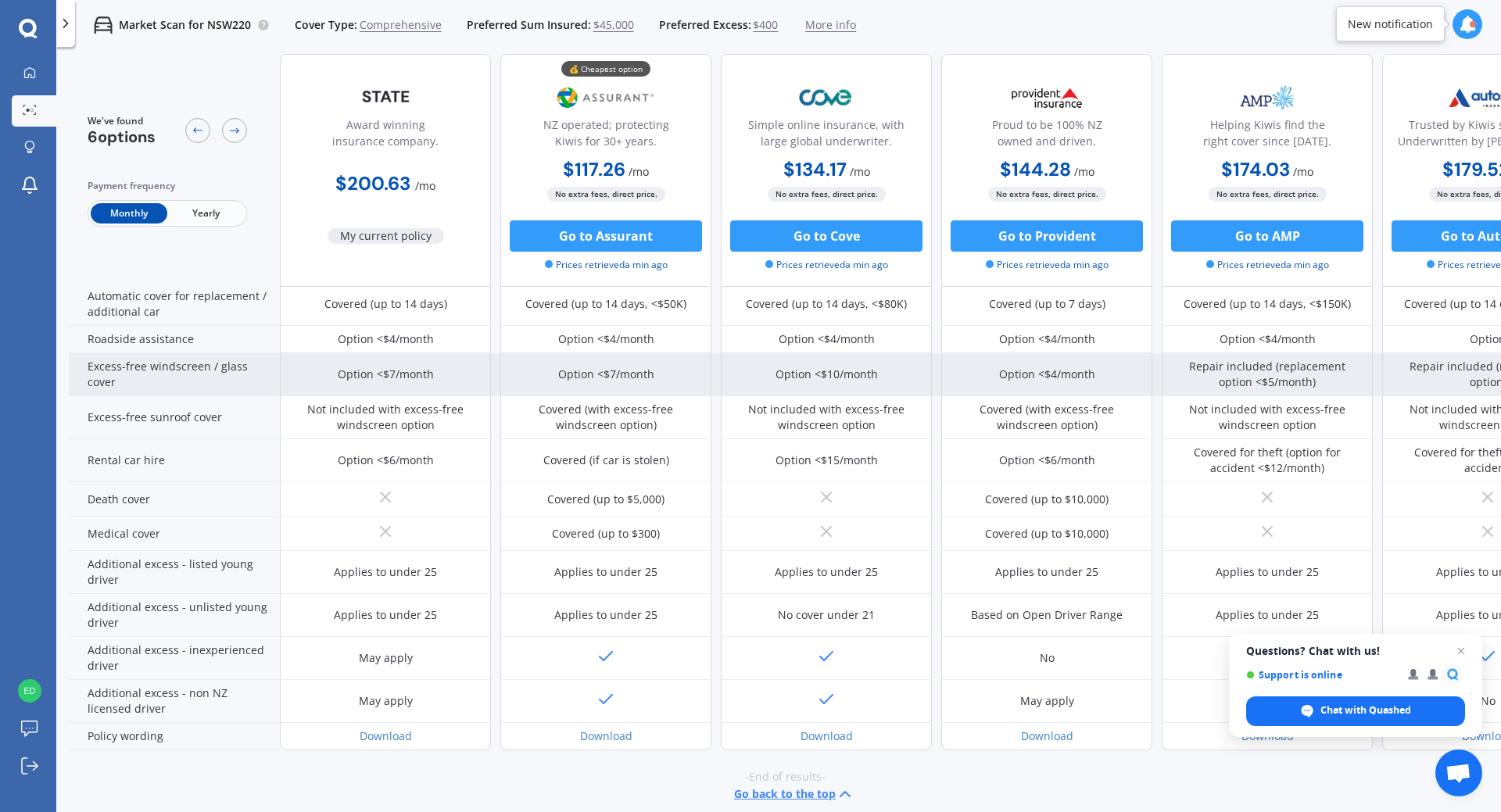
scroll to position [534, 0]
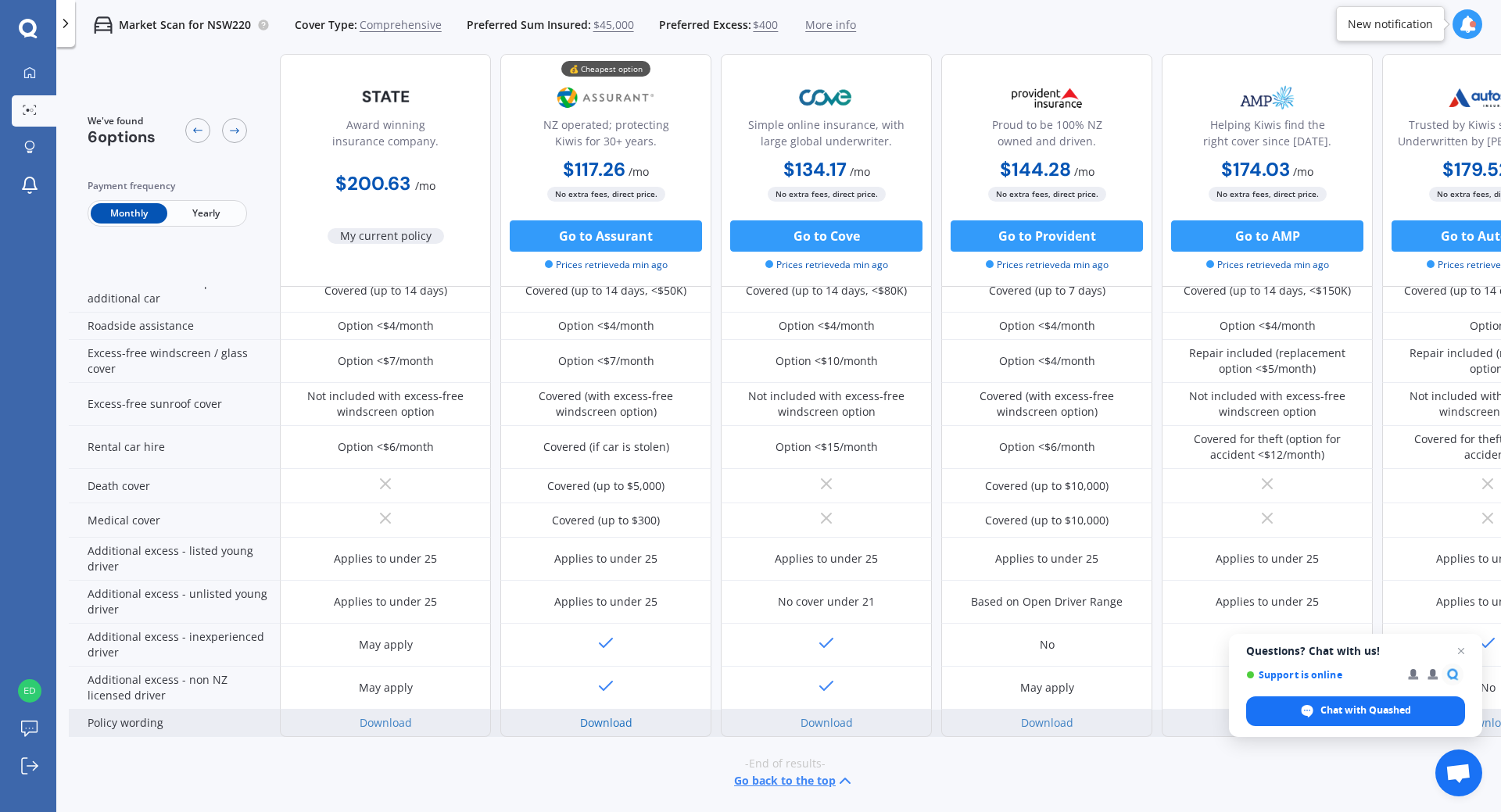
click at [610, 718] on link "Download" at bounding box center [606, 722] width 52 height 15
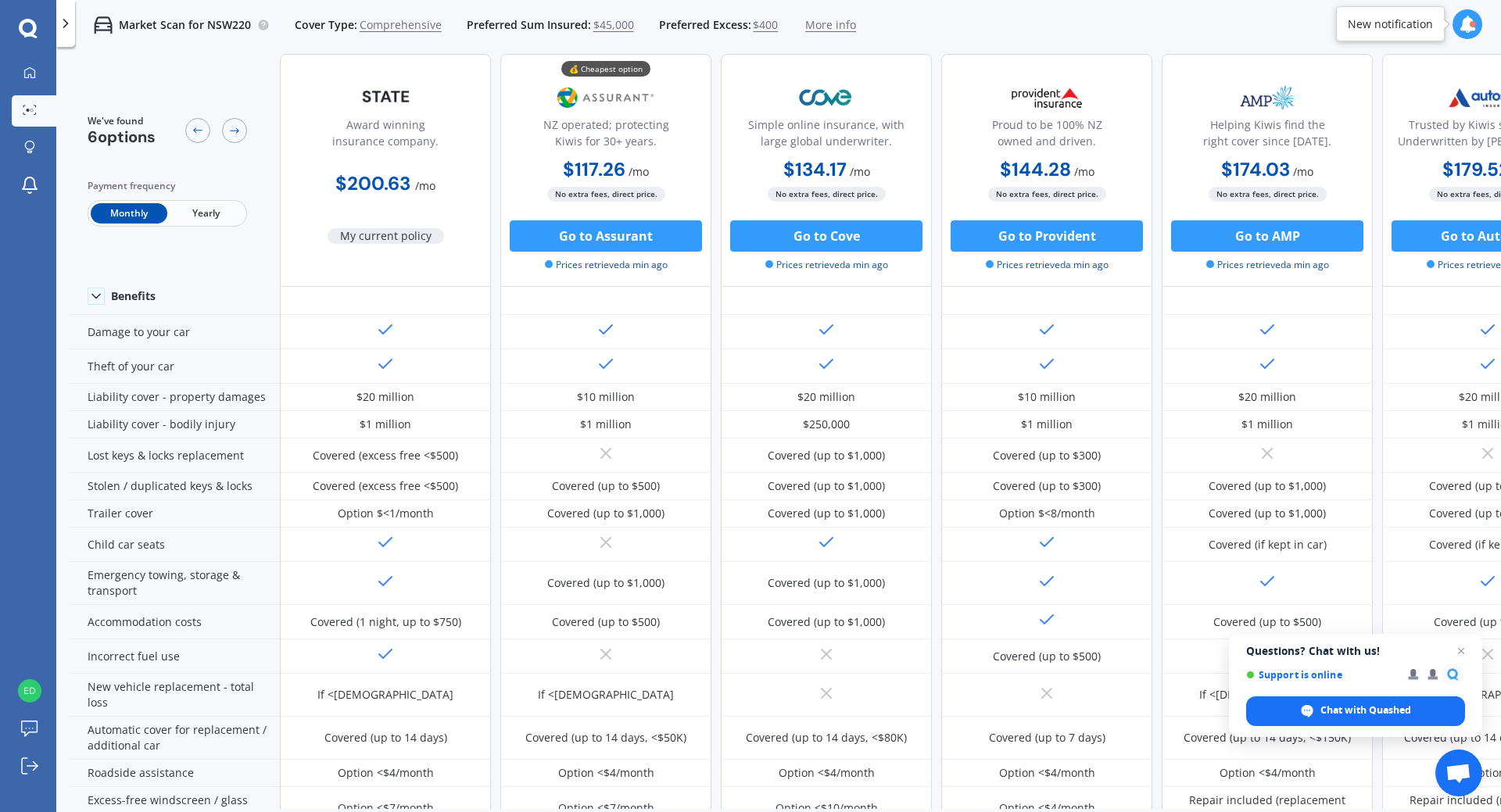
scroll to position [0, 0]
